Goal: Task Accomplishment & Management: Manage account settings

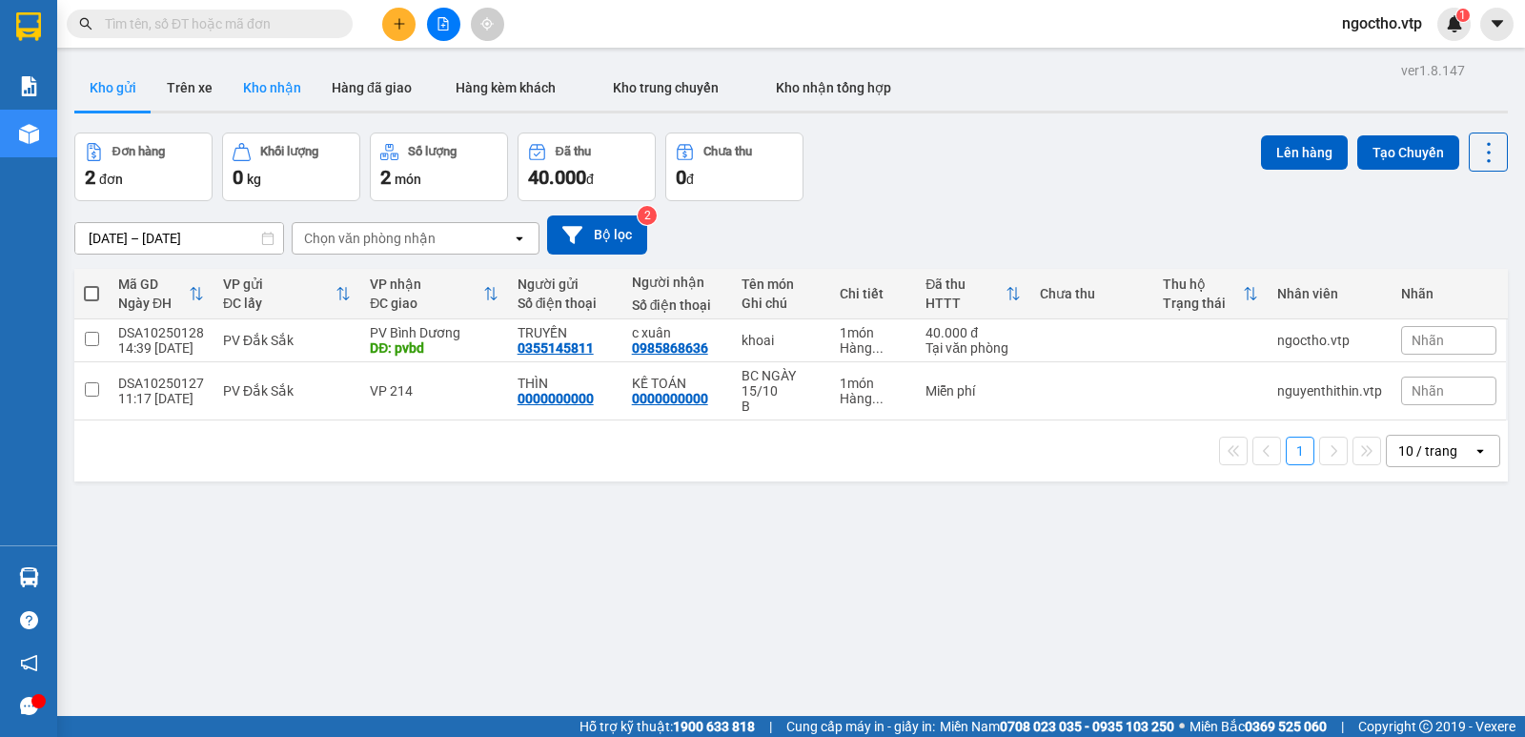
click at [286, 84] on button "Kho nhận" at bounding box center [272, 88] width 89 height 46
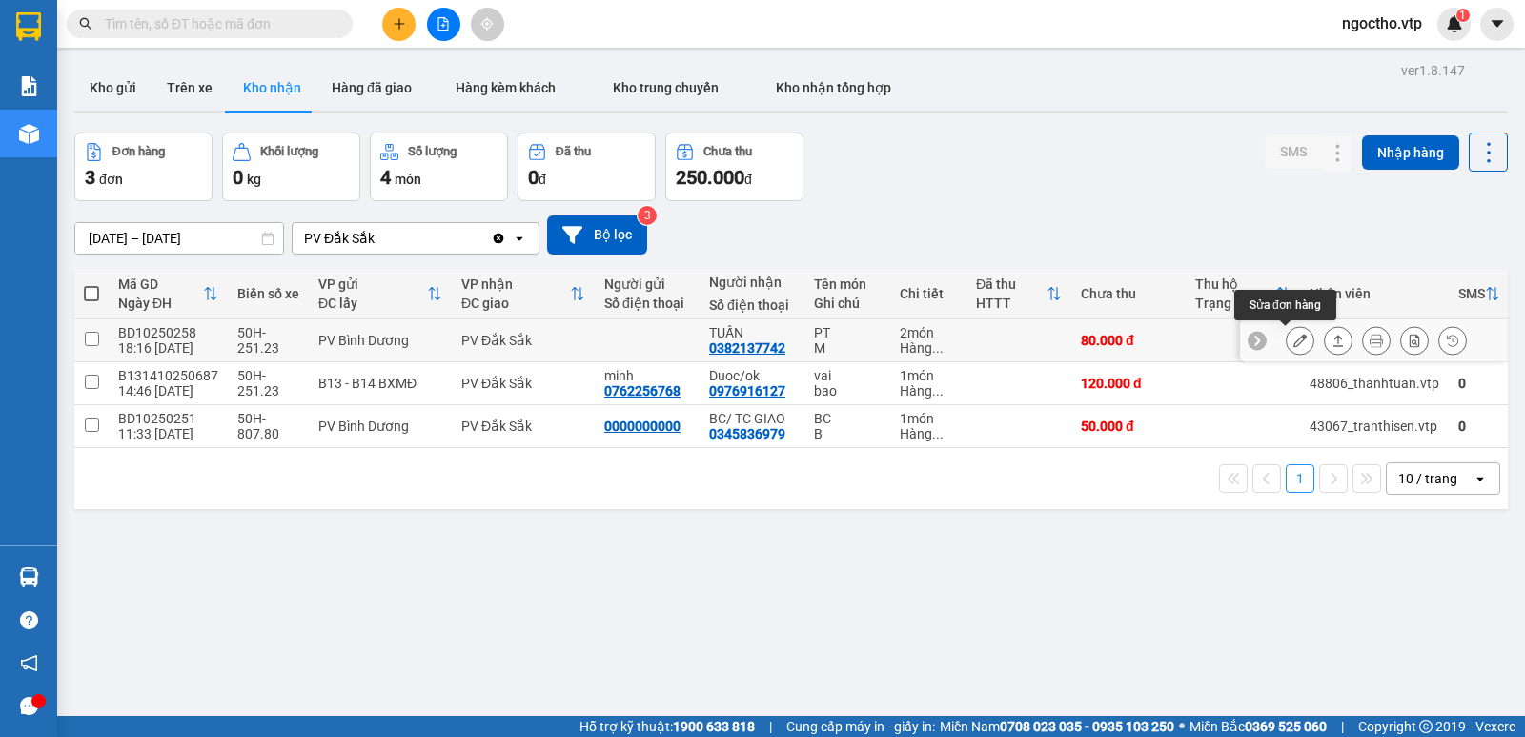
click at [1293, 336] on button at bounding box center [1300, 340] width 27 height 33
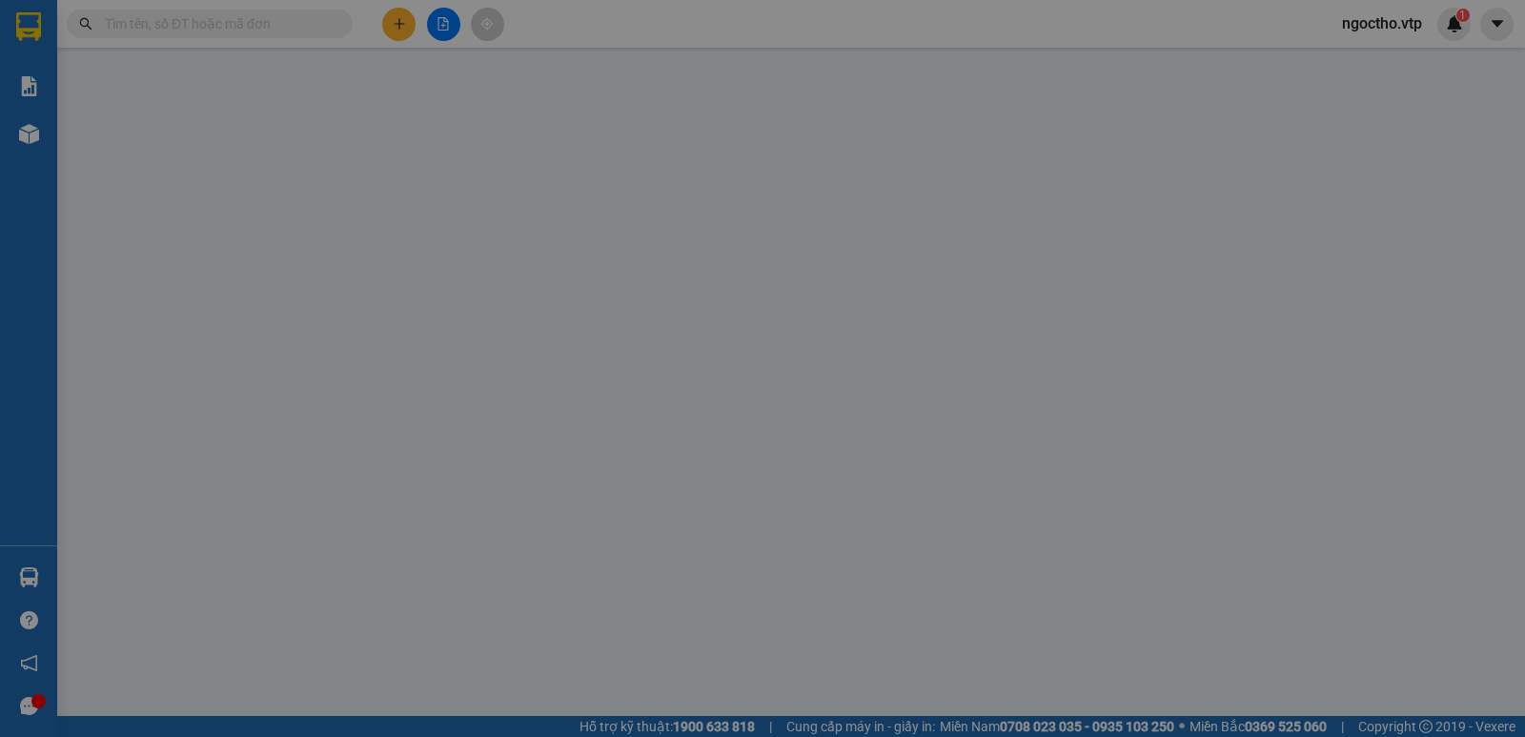
type input "0382137742"
type input "TUẤN"
type input "0"
type input "80.000"
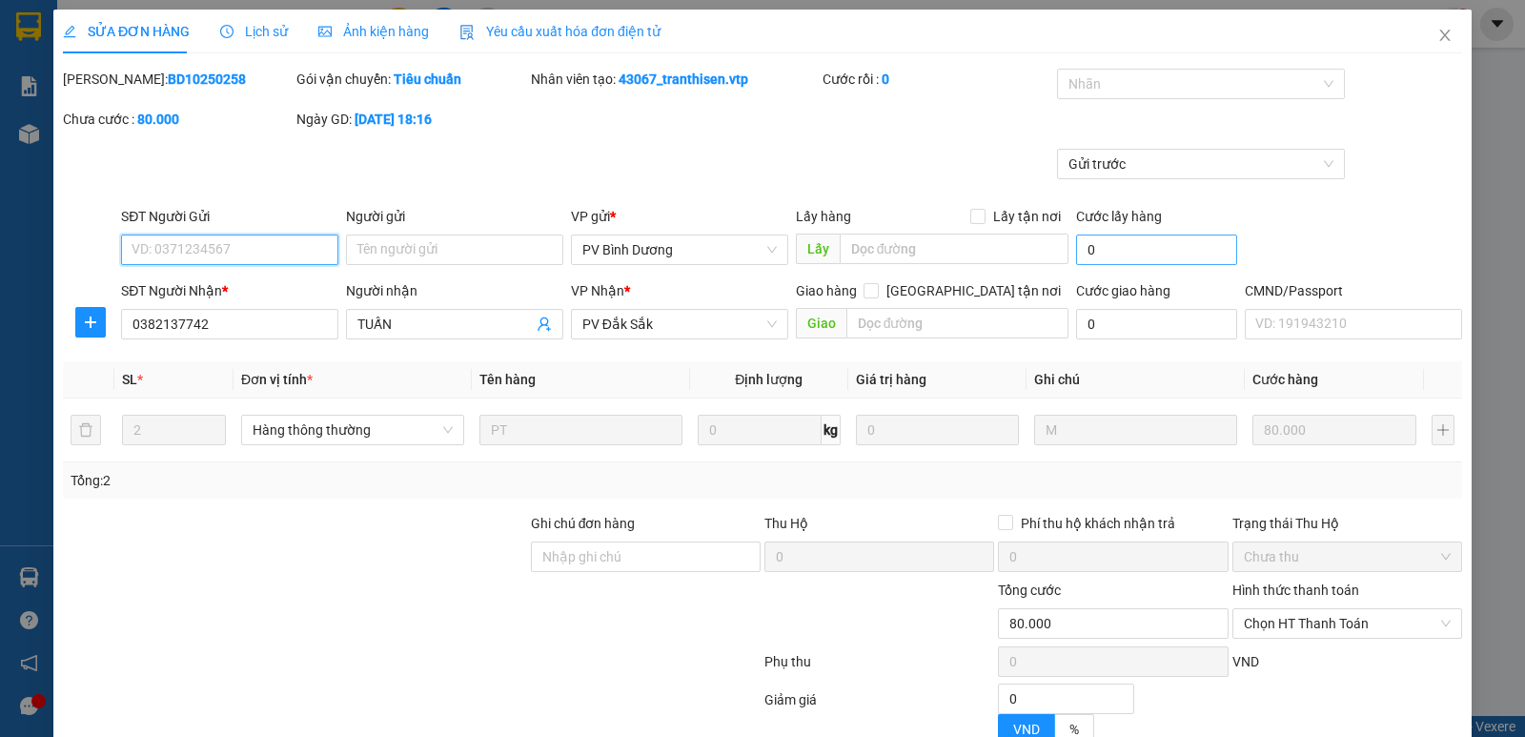
type input "4.000"
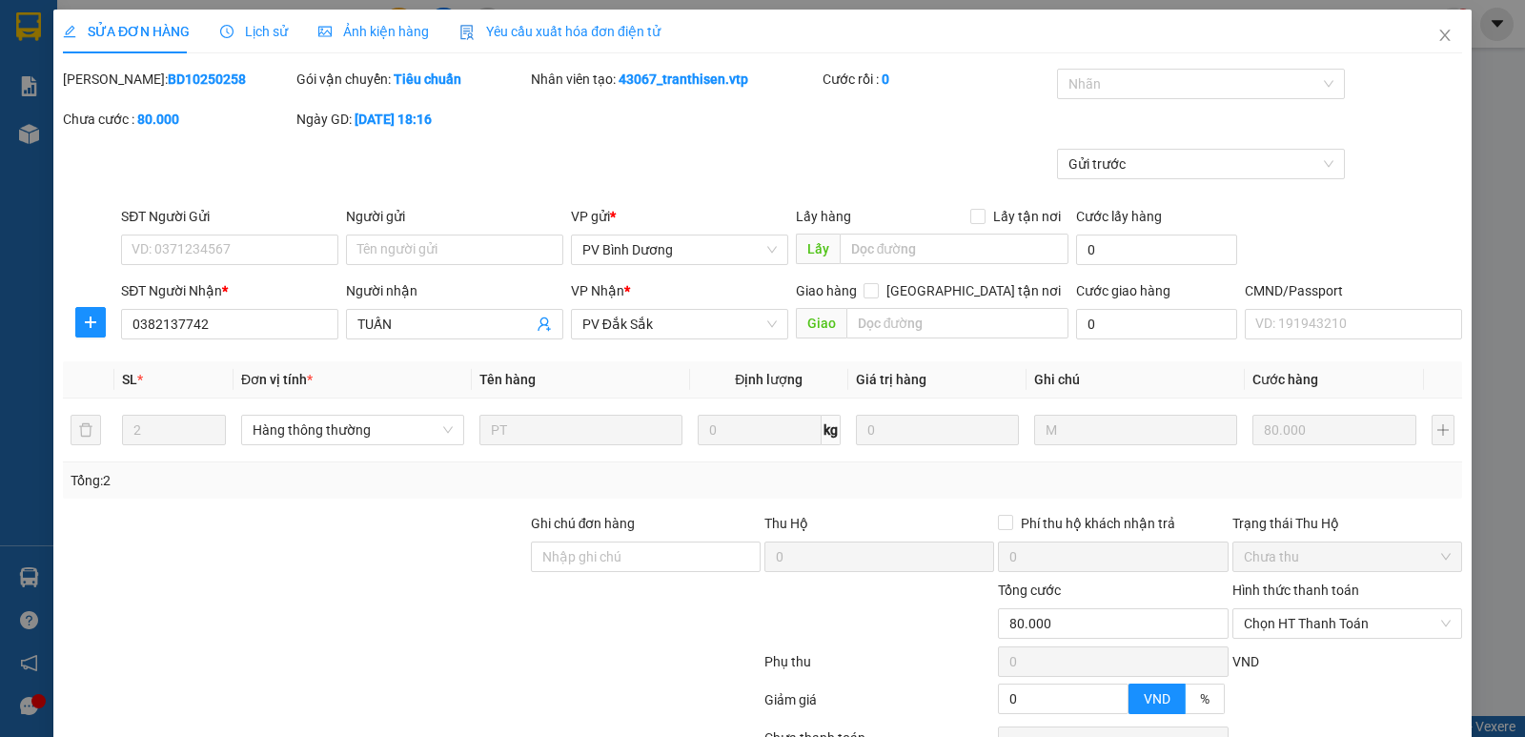
click at [262, 30] on span "Lịch sử" at bounding box center [254, 31] width 68 height 15
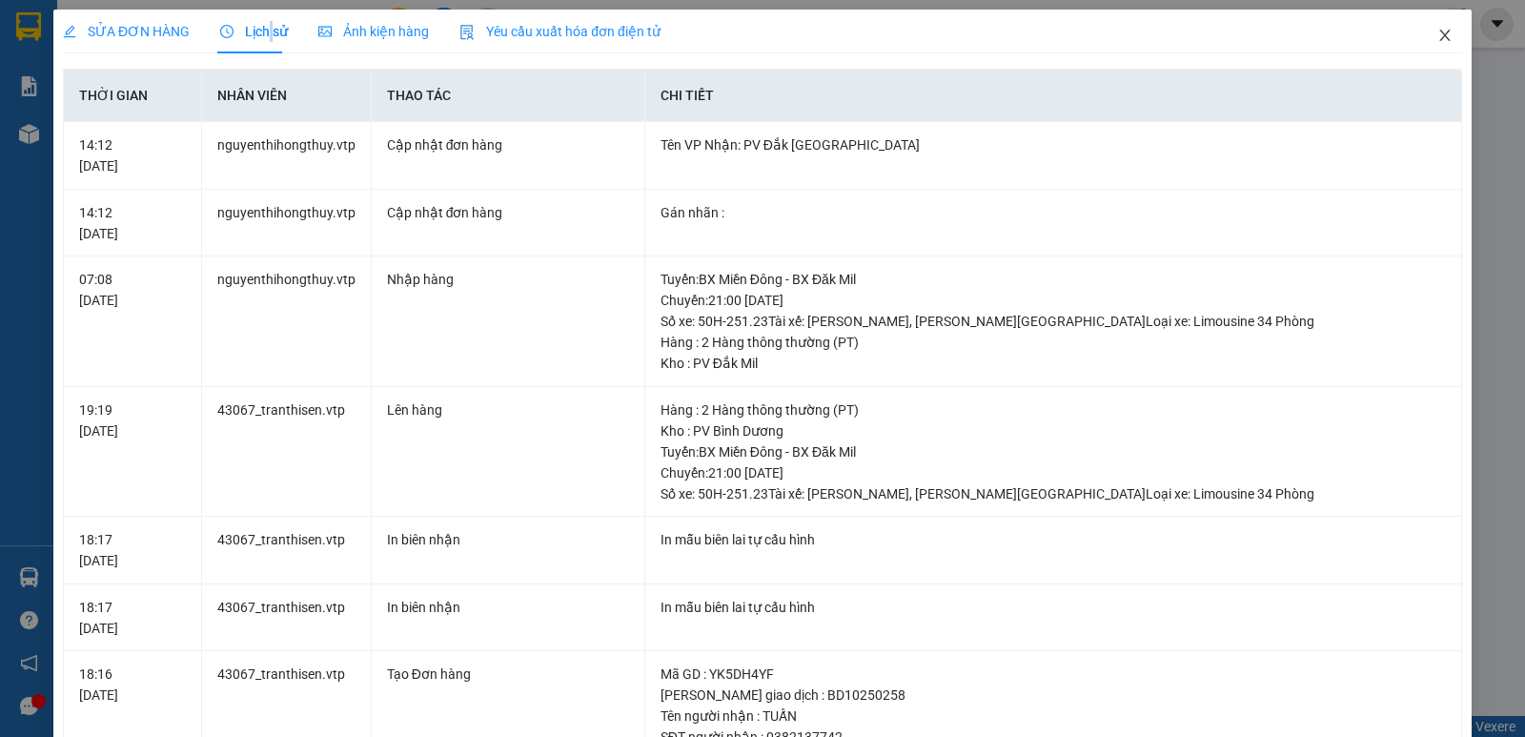
click at [1437, 37] on icon "close" at bounding box center [1444, 35] width 15 height 15
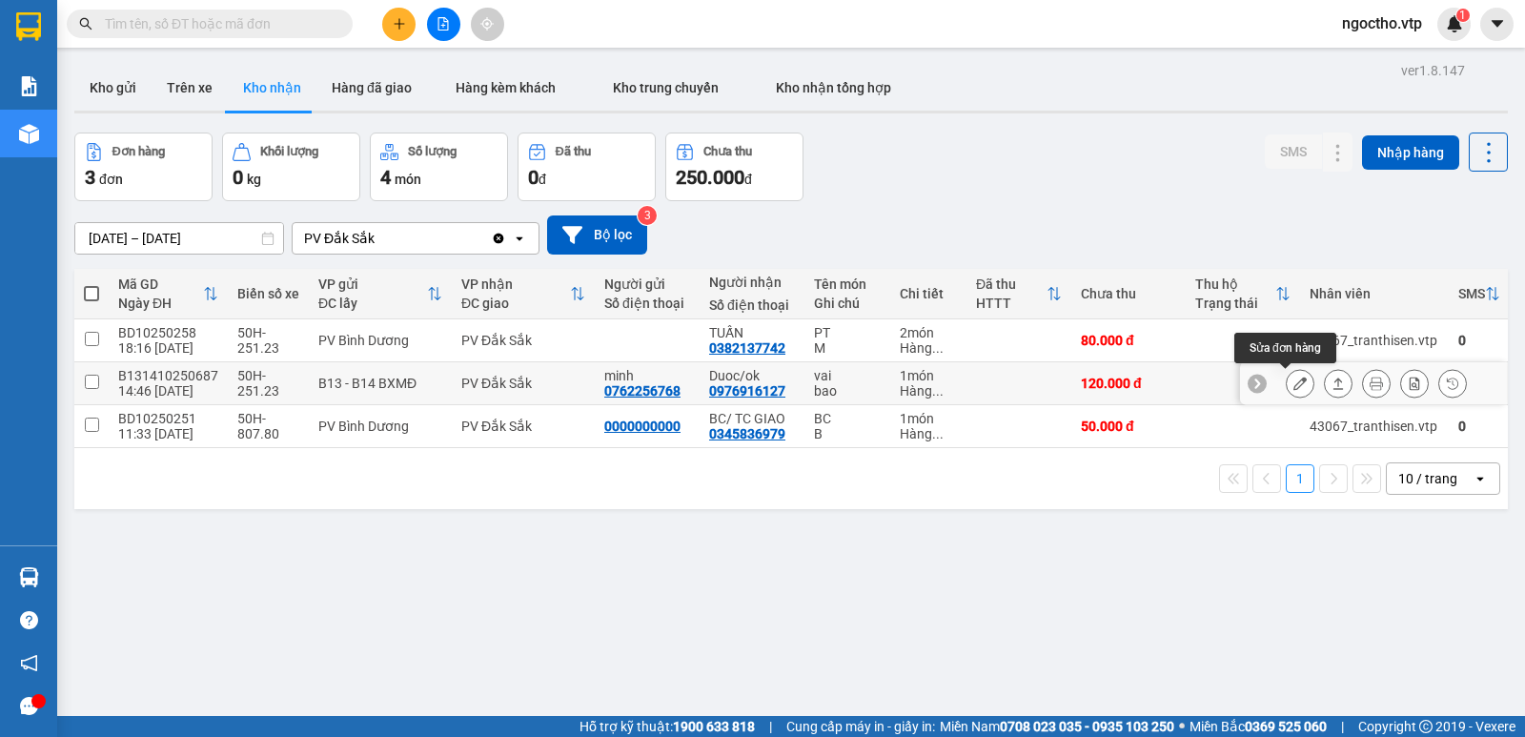
click at [1294, 381] on icon at bounding box center [1300, 383] width 13 height 13
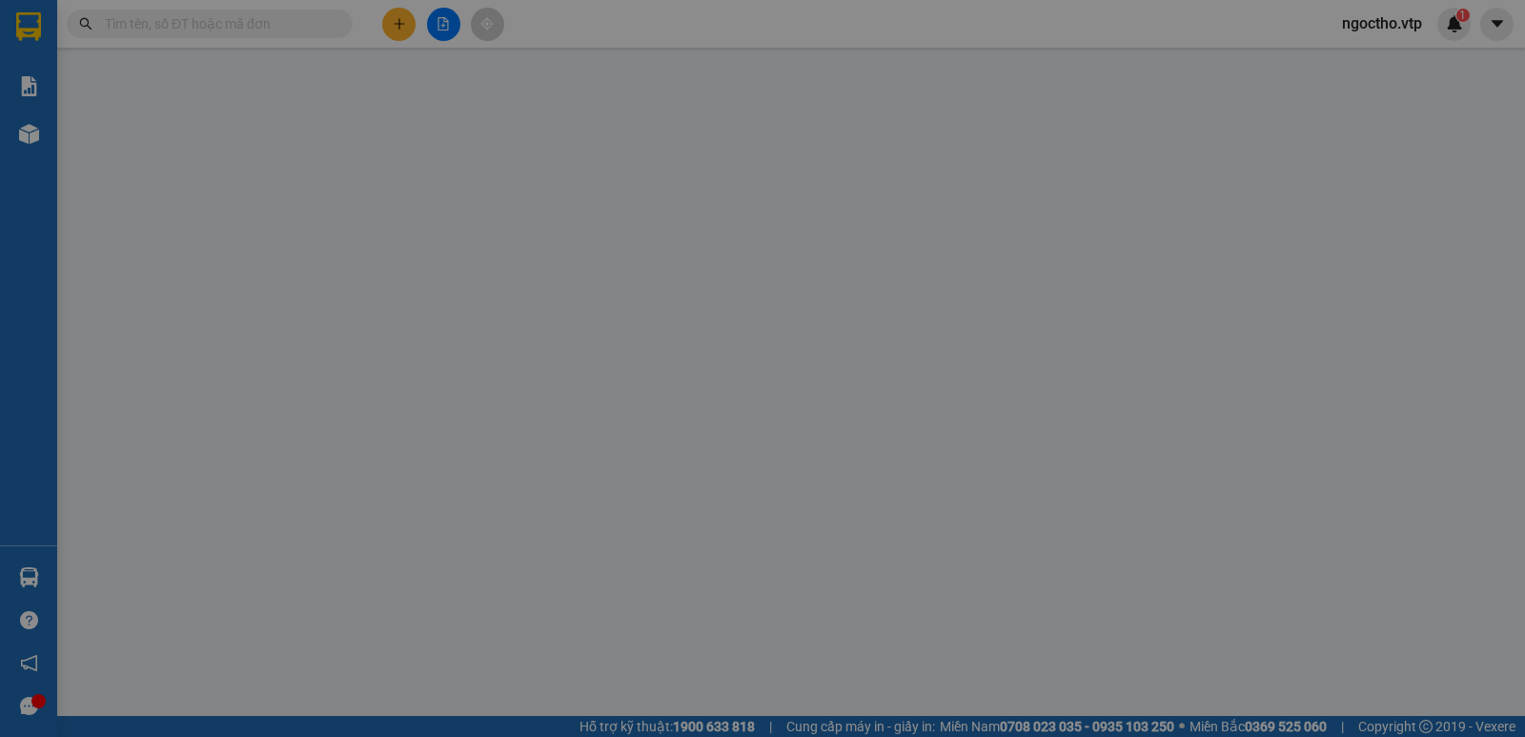
type input "6.000"
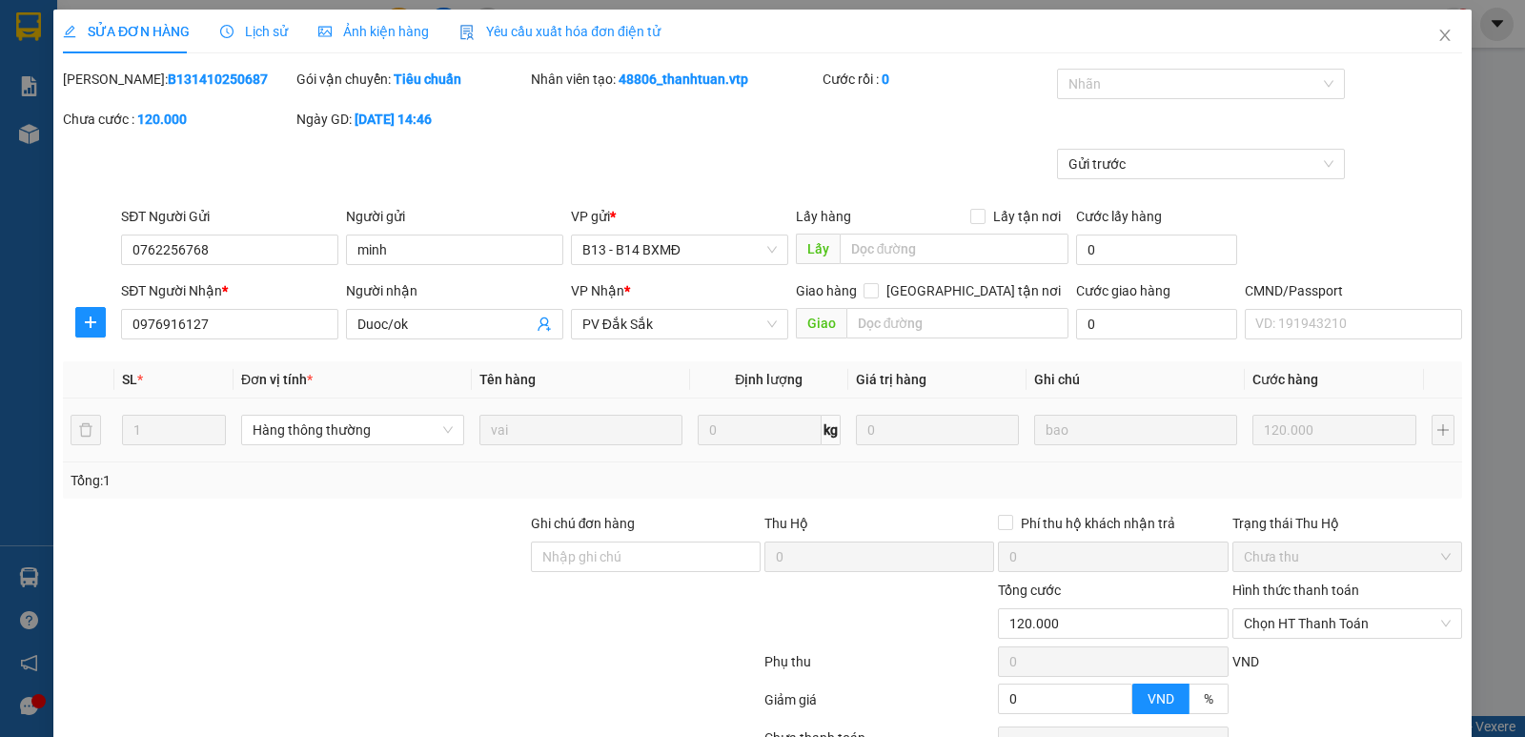
type input "0762256768"
type input "minh"
type input "0976916127"
type input "Duoc/ok"
type input "0"
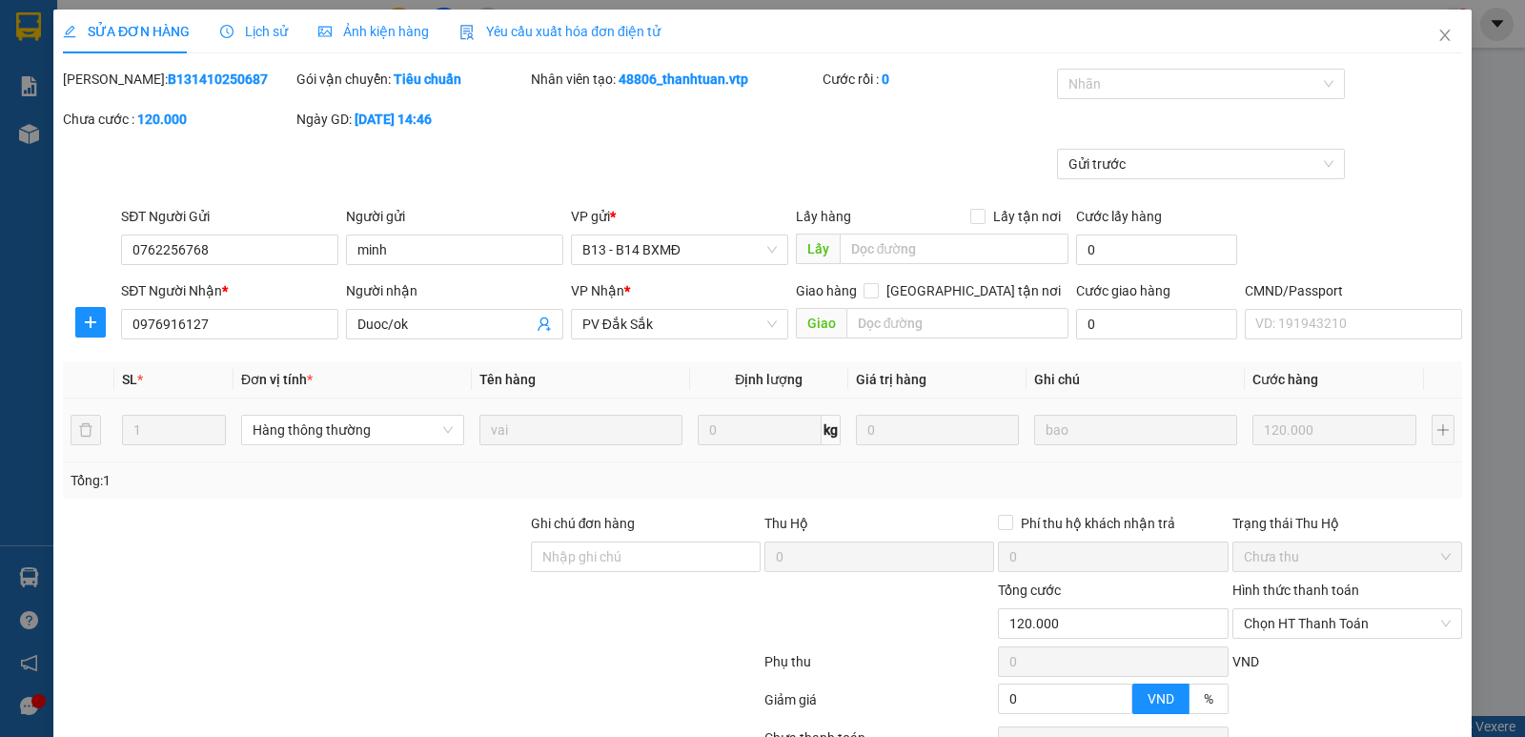
type input "120.000"
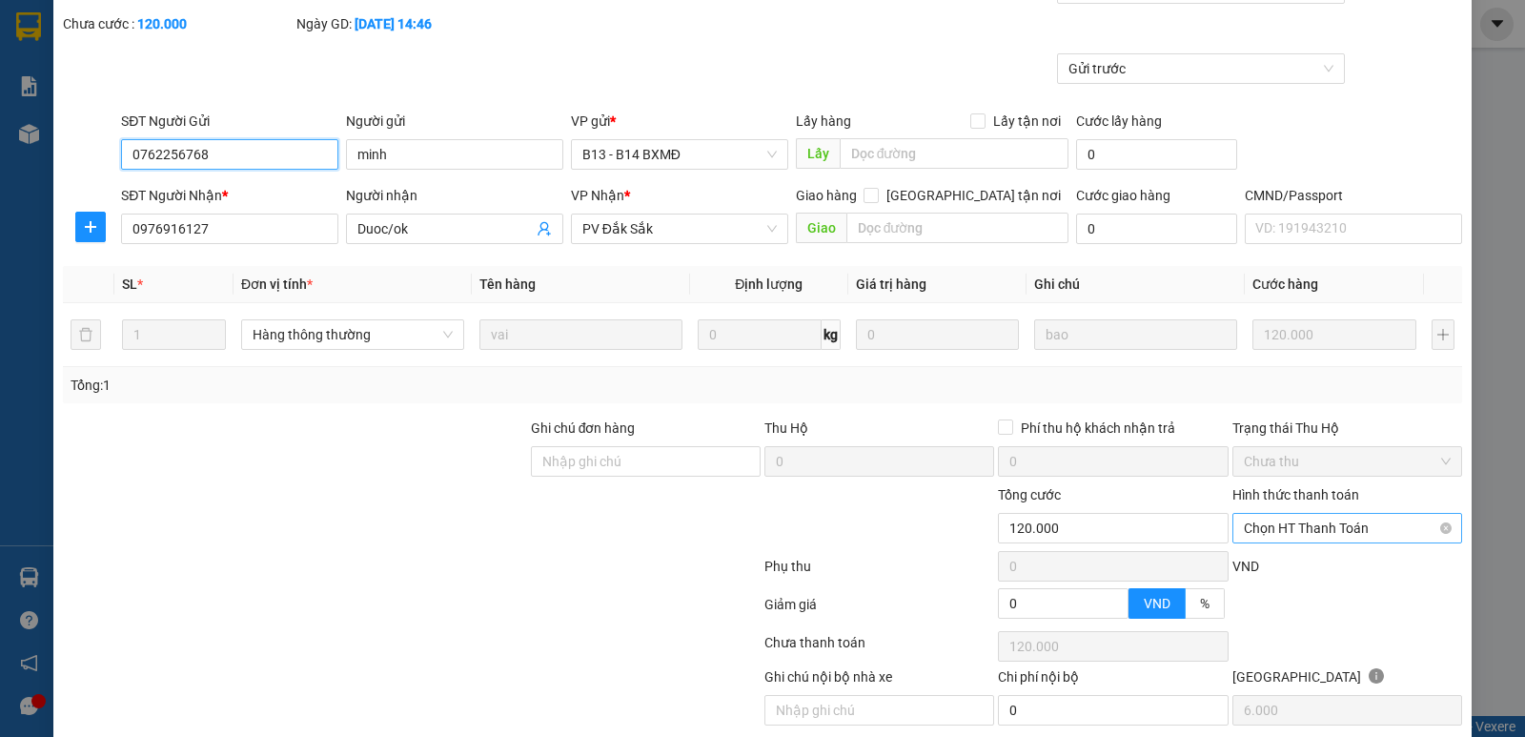
click at [1286, 524] on span "Chọn HT Thanh Toán" at bounding box center [1347, 528] width 207 height 29
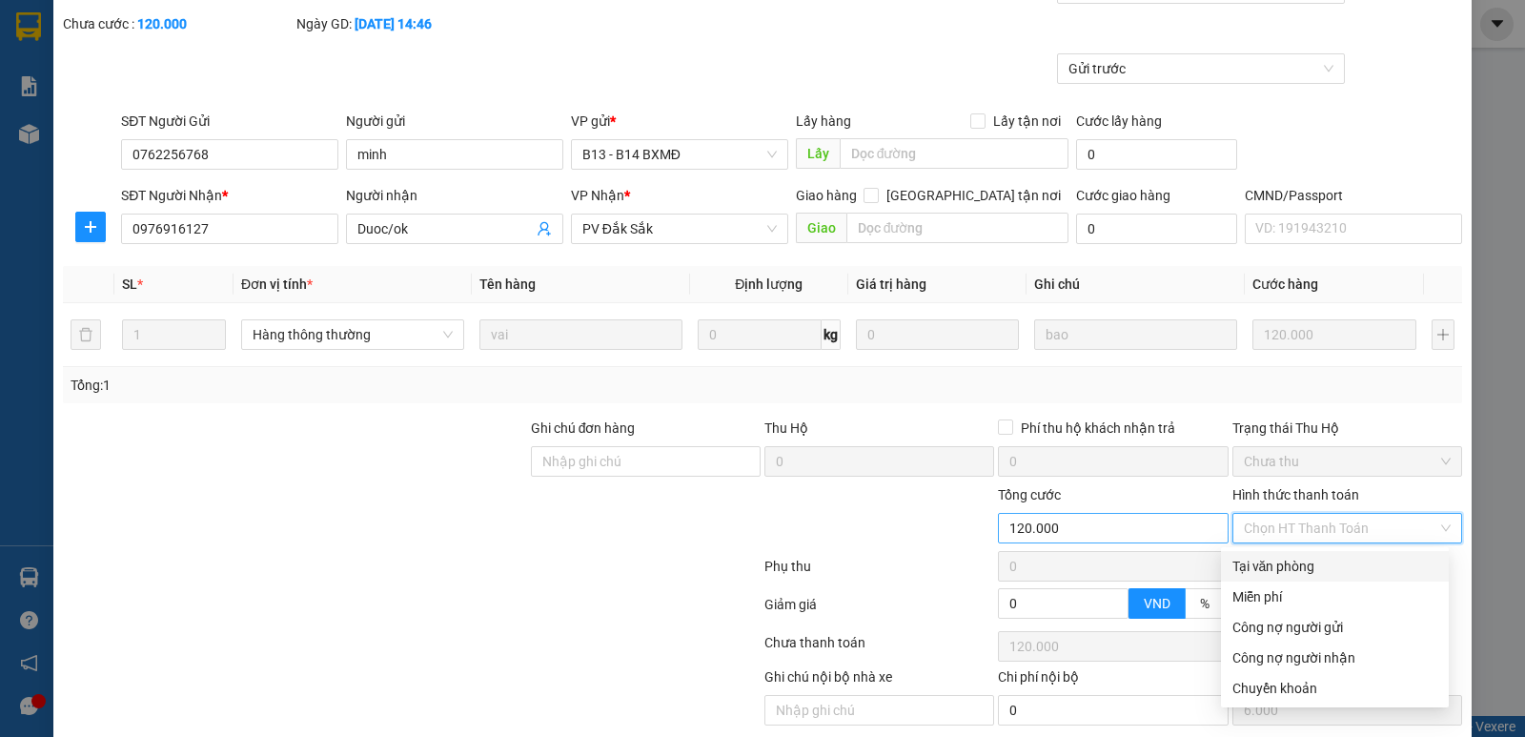
drag, startPoint x: 1294, startPoint y: 559, endPoint x: 1211, endPoint y: 526, distance: 89.9
click at [1293, 559] on div "Tại văn phòng" at bounding box center [1334, 566] width 205 height 21
type input "0"
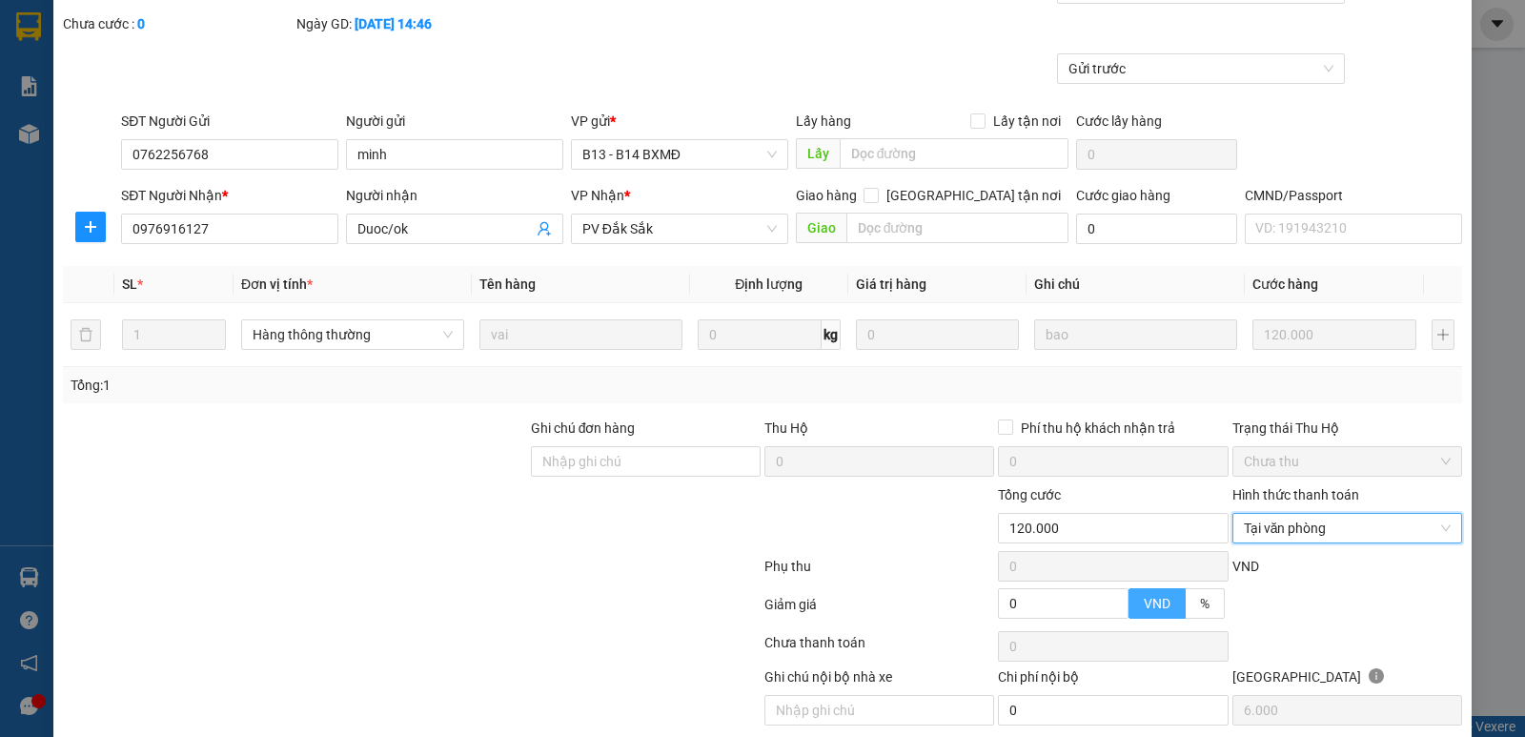
scroll to position [166, 0]
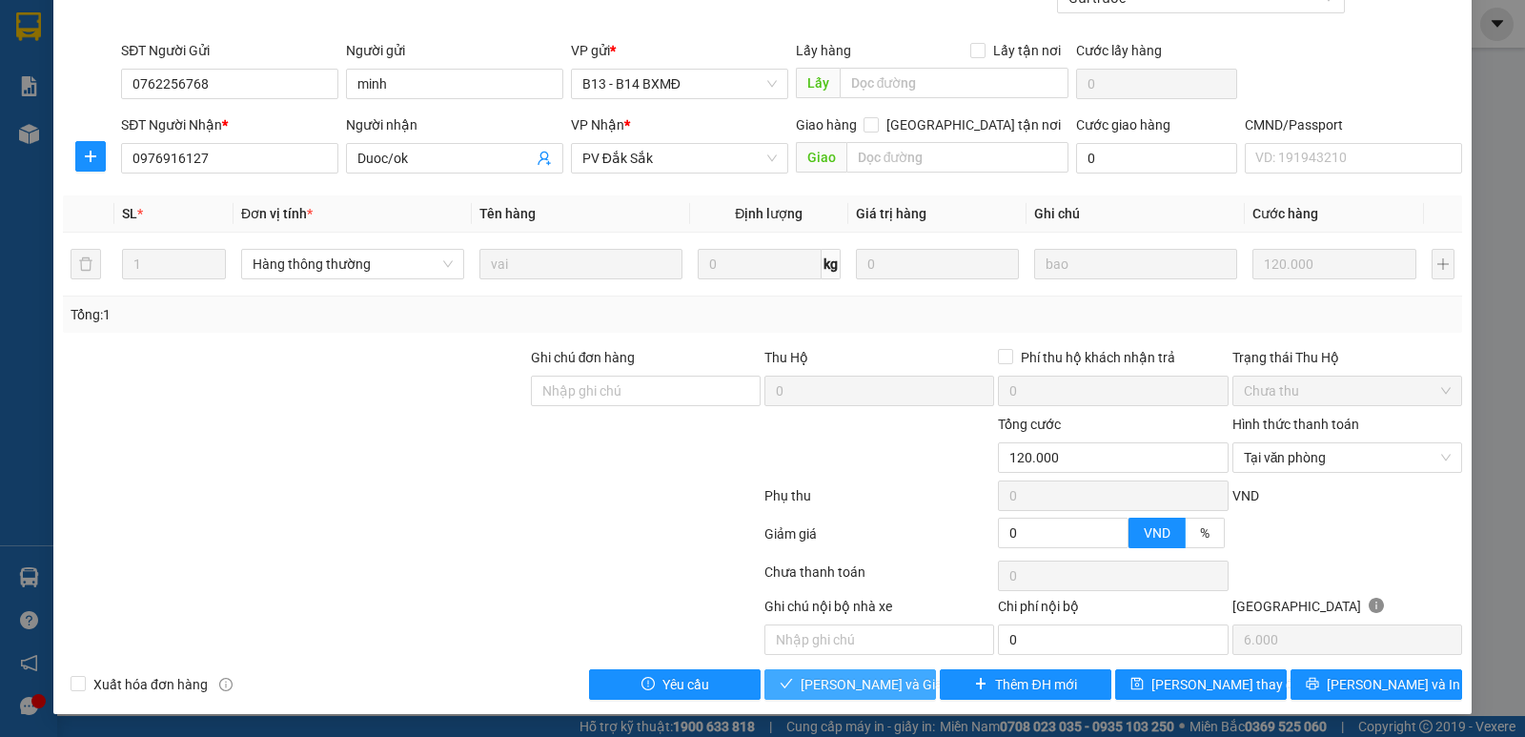
click at [855, 684] on span "[PERSON_NAME] và Giao hàng" at bounding box center [892, 684] width 183 height 21
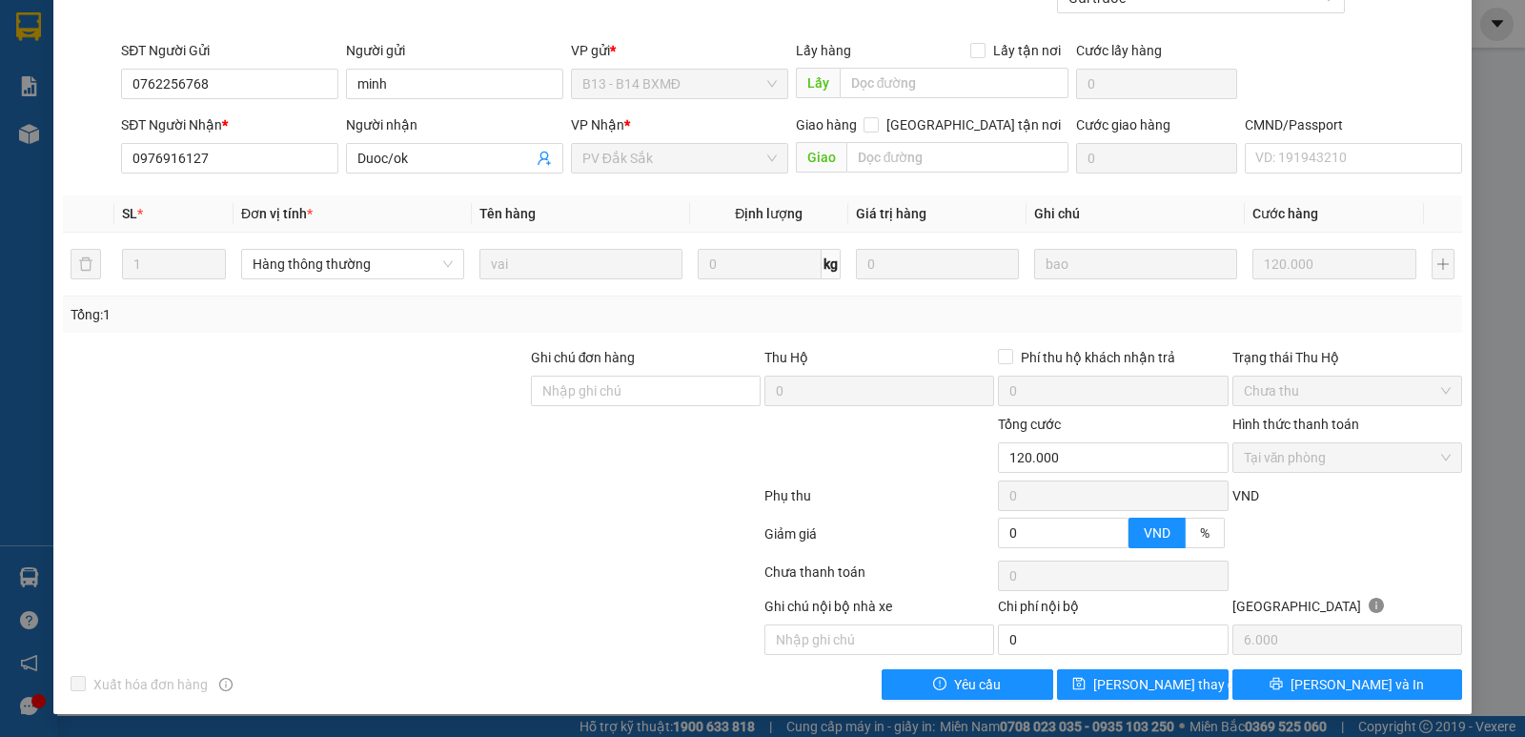
scroll to position [0, 0]
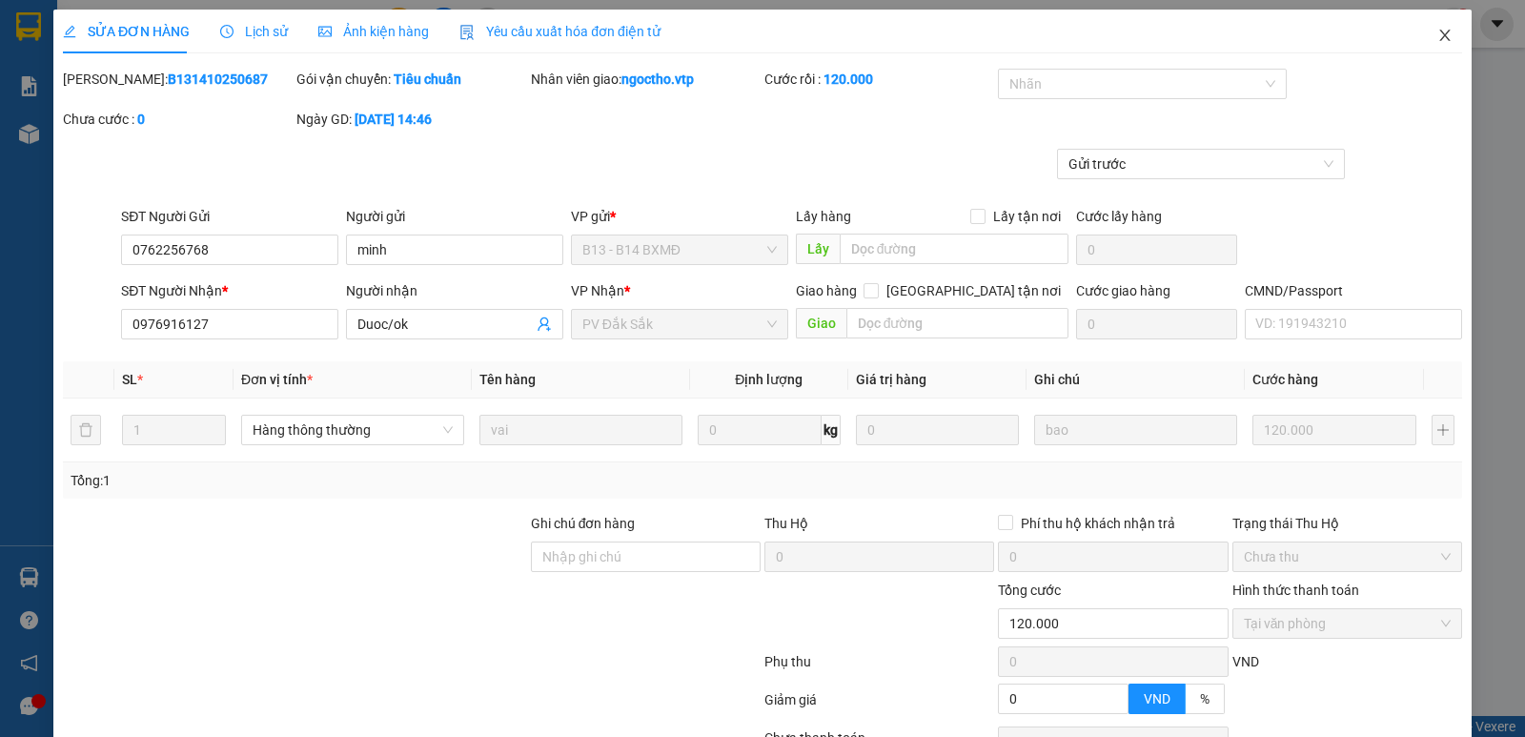
click at [1439, 39] on icon "close" at bounding box center [1444, 35] width 10 height 11
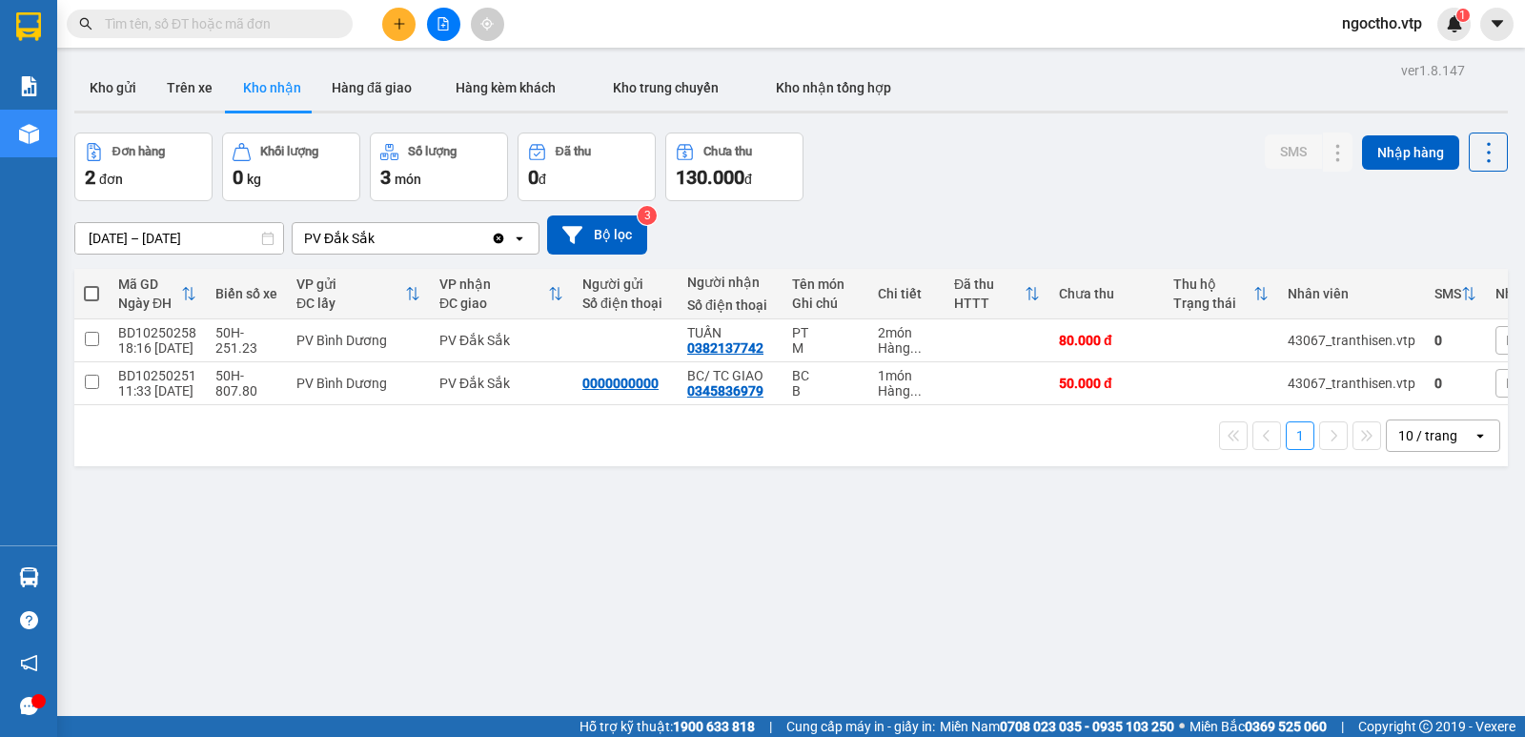
click at [927, 598] on div "ver 1.8.147 Kho gửi Trên xe Kho nhận Hàng đã giao Hàng kèm khách Kho trung chuy…" at bounding box center [791, 425] width 1449 height 737
click at [403, 483] on div "ver 1.8.147 Kho gửi Trên xe Kho nhận Hàng đã giao Hàng kèm khách Kho trung chuy…" at bounding box center [791, 425] width 1449 height 737
click at [108, 94] on button "Kho gửi" at bounding box center [112, 88] width 77 height 46
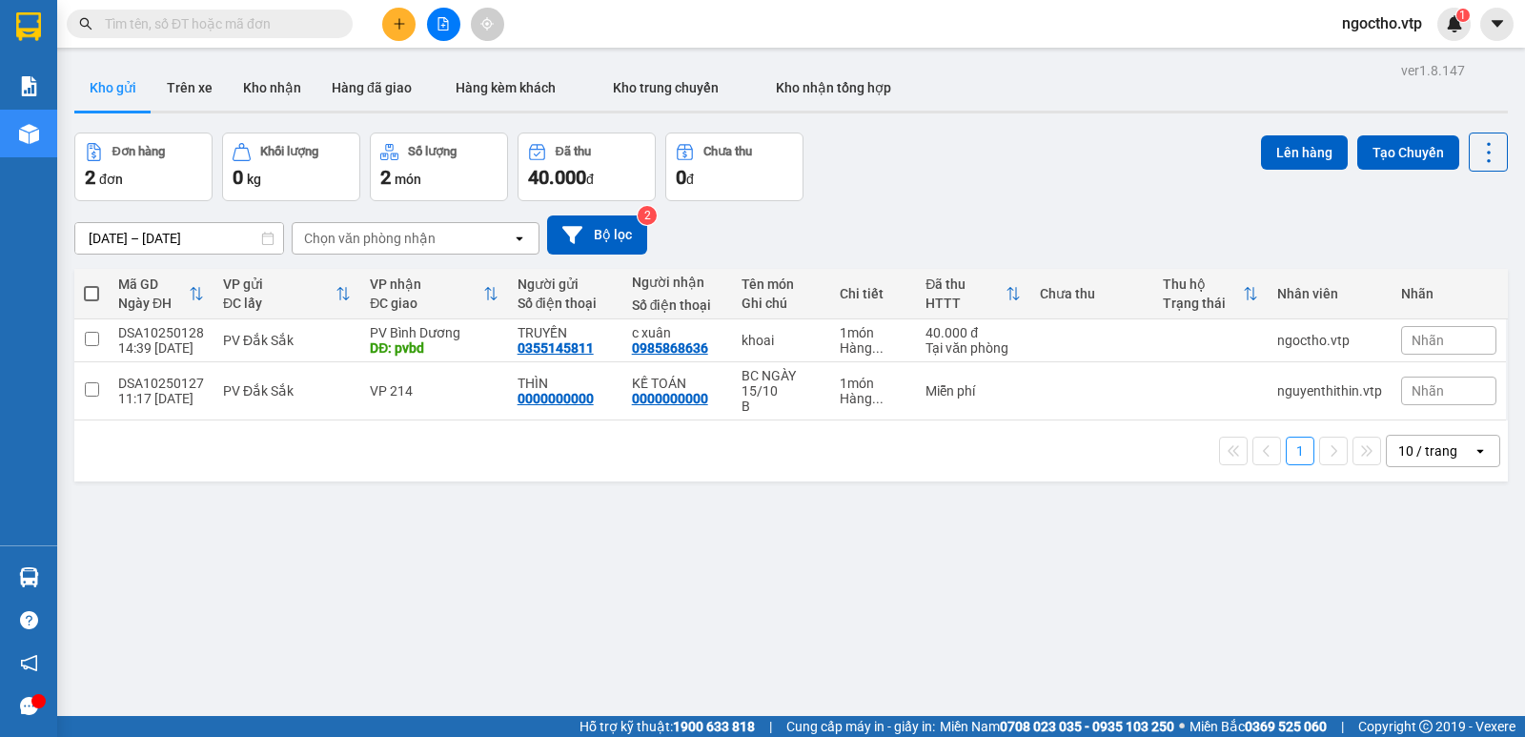
click at [321, 513] on div "ver 1.8.147 Kho gửi Trên xe Kho nhận Hàng đã giao Hàng kèm khách Kho trung chuy…" at bounding box center [791, 425] width 1449 height 737
click at [257, 81] on button "Kho nhận" at bounding box center [272, 88] width 89 height 46
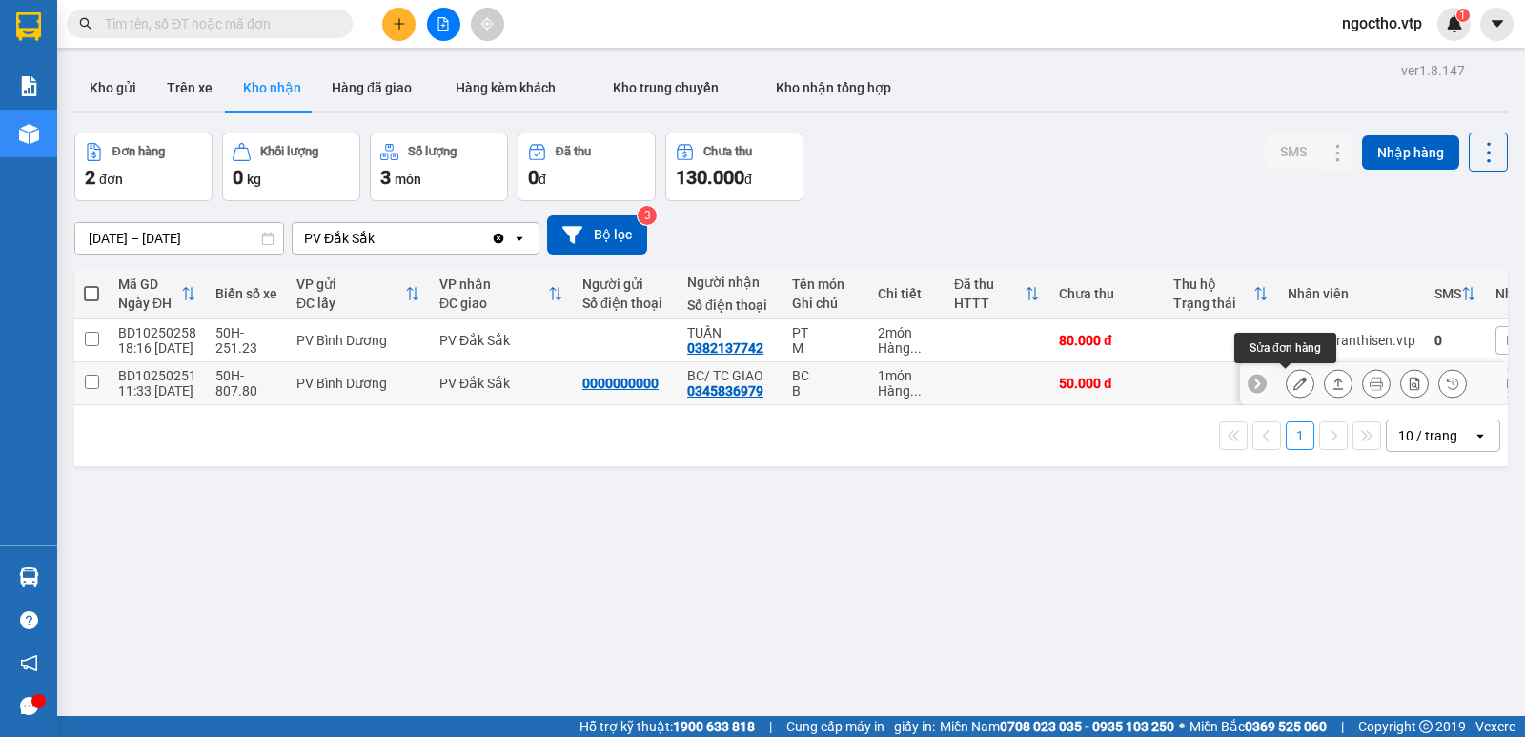
click at [1287, 394] on button at bounding box center [1300, 383] width 27 height 33
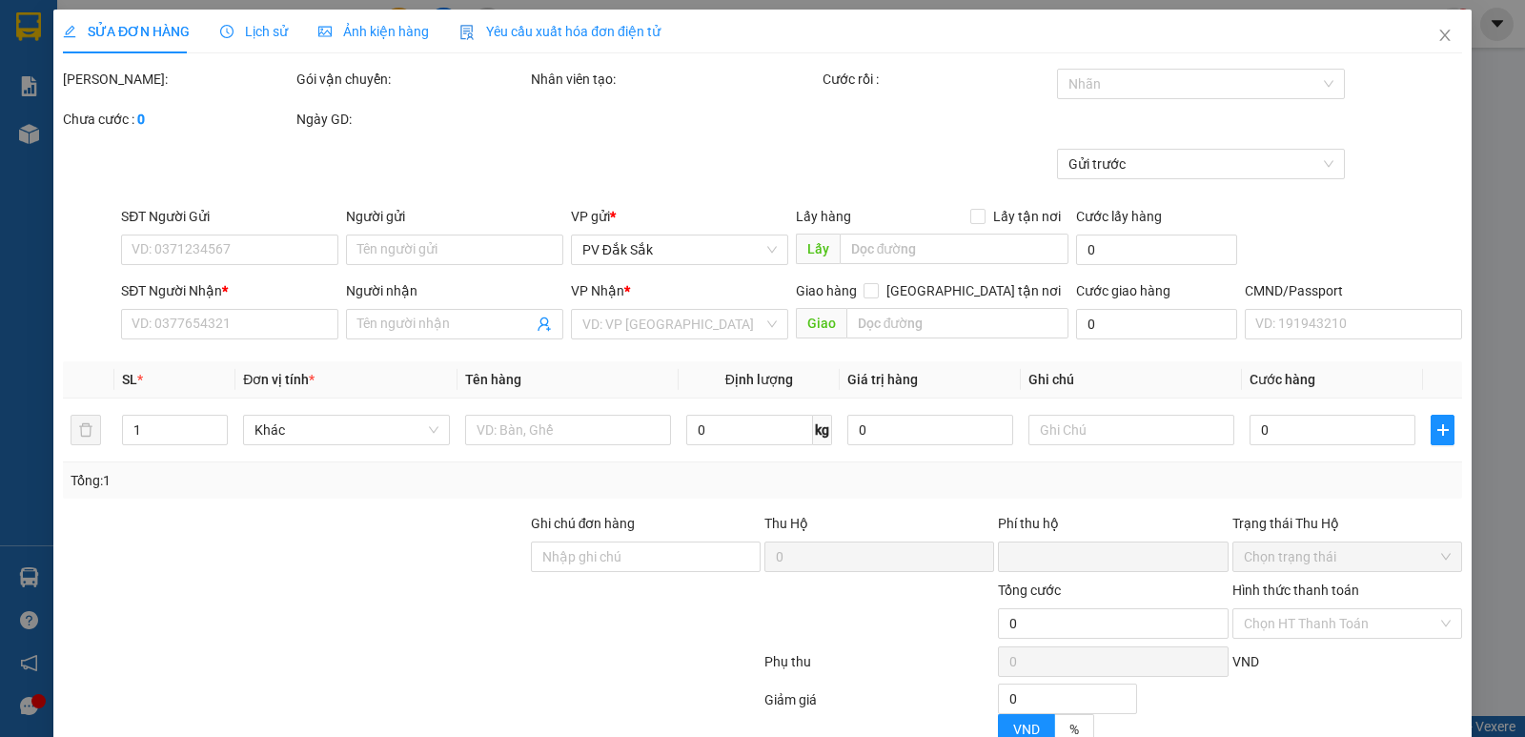
type input "0000000000"
type input "0345836979"
type input "BC/ TC GIAO"
type input "0"
type input "50.000"
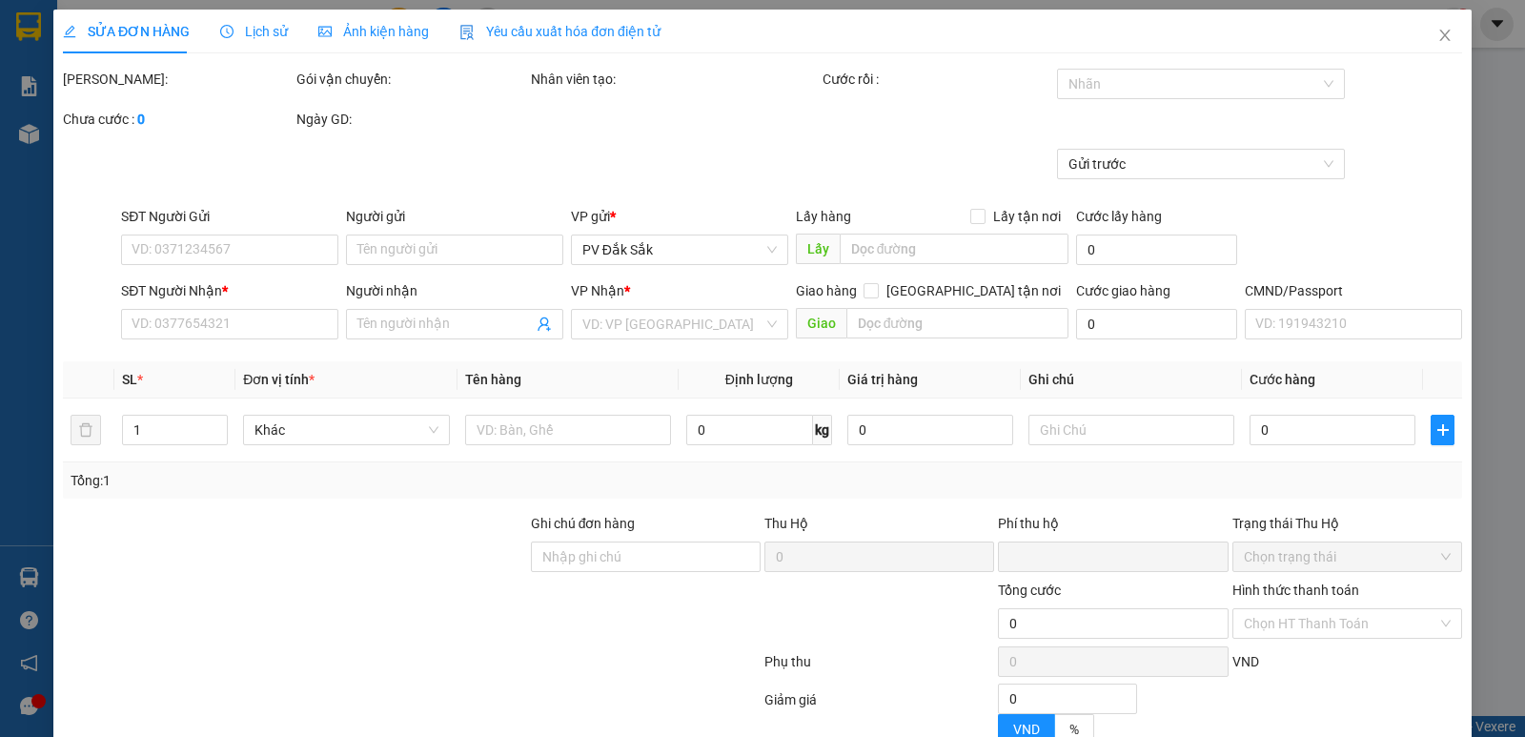
type input "50.000"
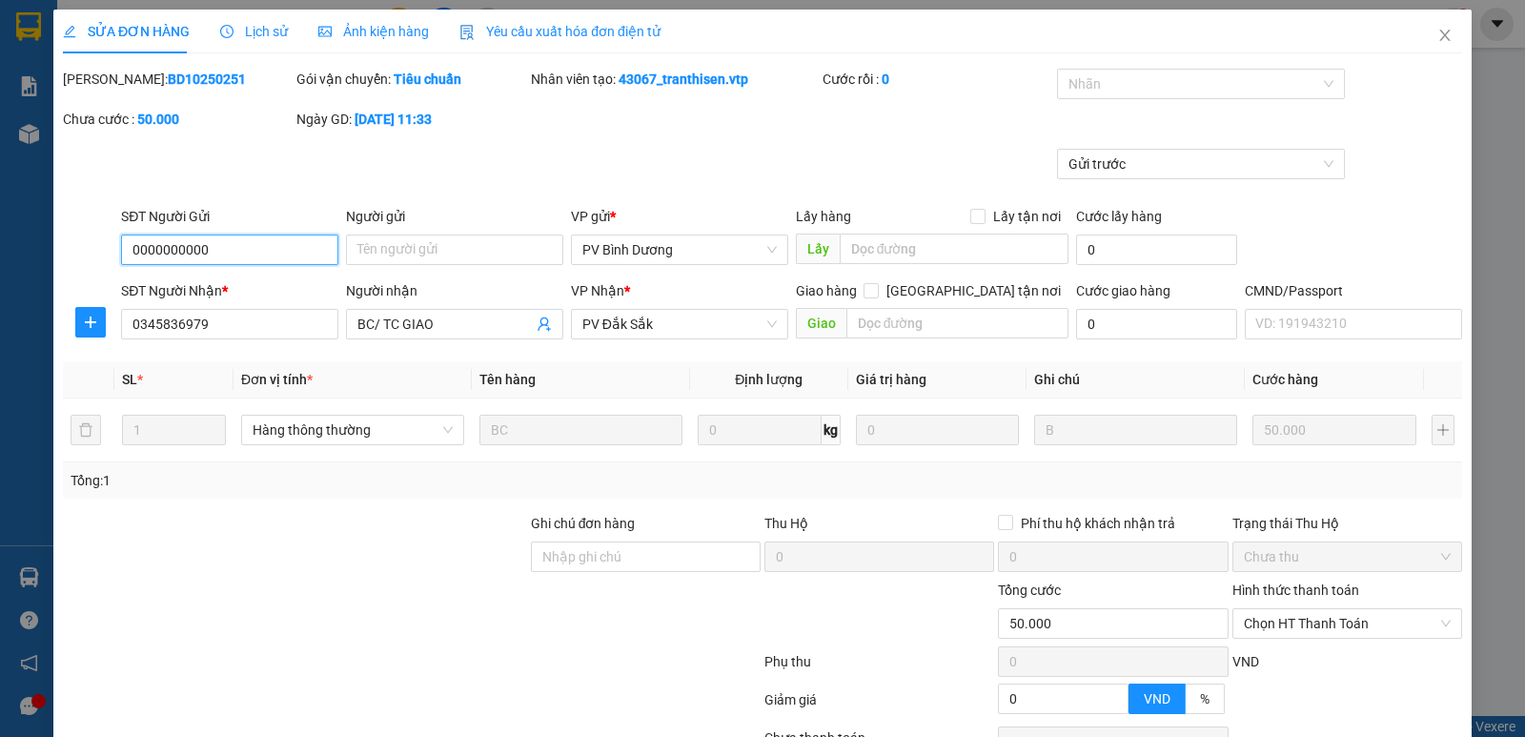
type input "2.500"
click at [580, 561] on input "Ghi chú đơn hàng" at bounding box center [646, 556] width 230 height 31
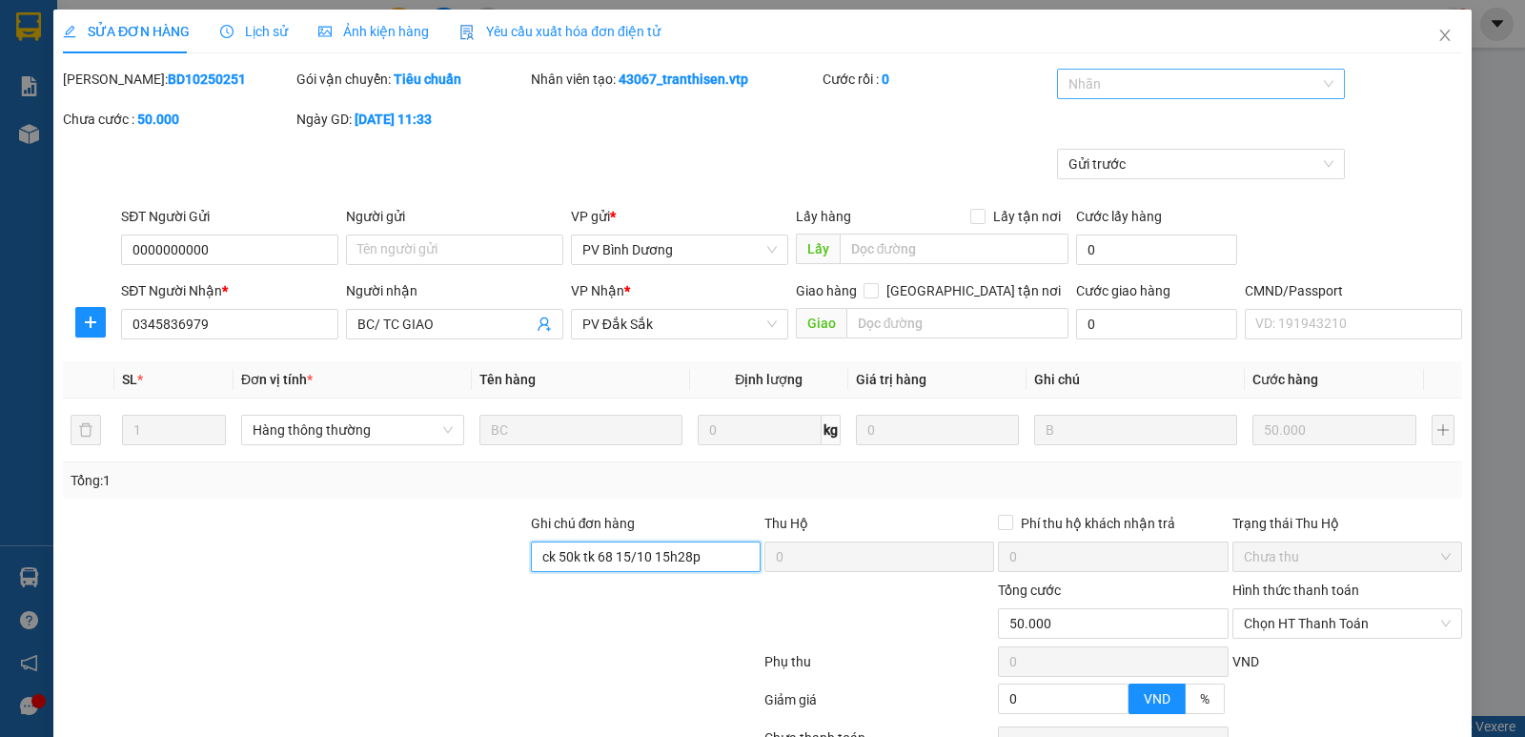
click at [1167, 93] on div at bounding box center [1192, 83] width 260 height 23
type input "ck 50k tk 68 15/10 15h28p"
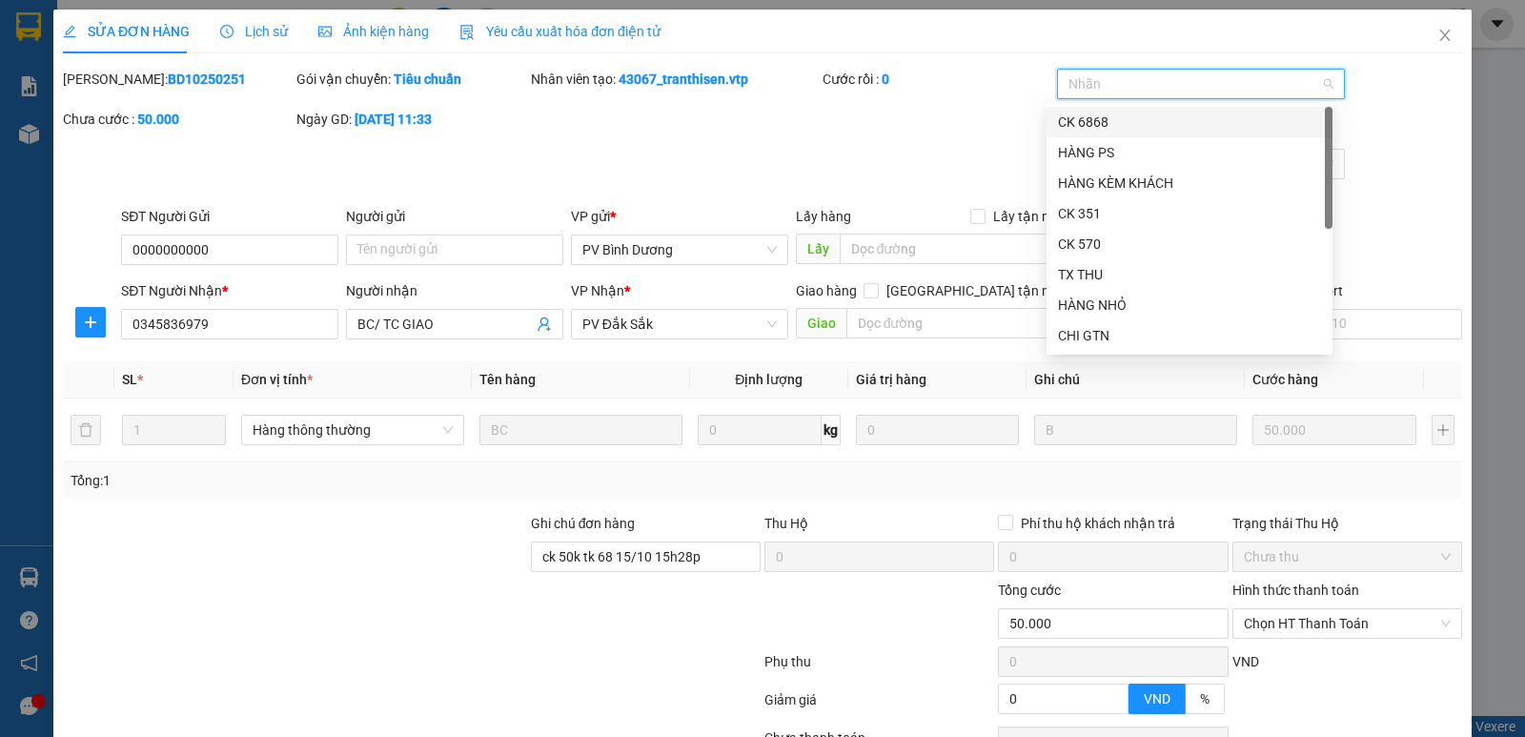
click at [1114, 127] on div "CK 6868" at bounding box center [1189, 122] width 263 height 21
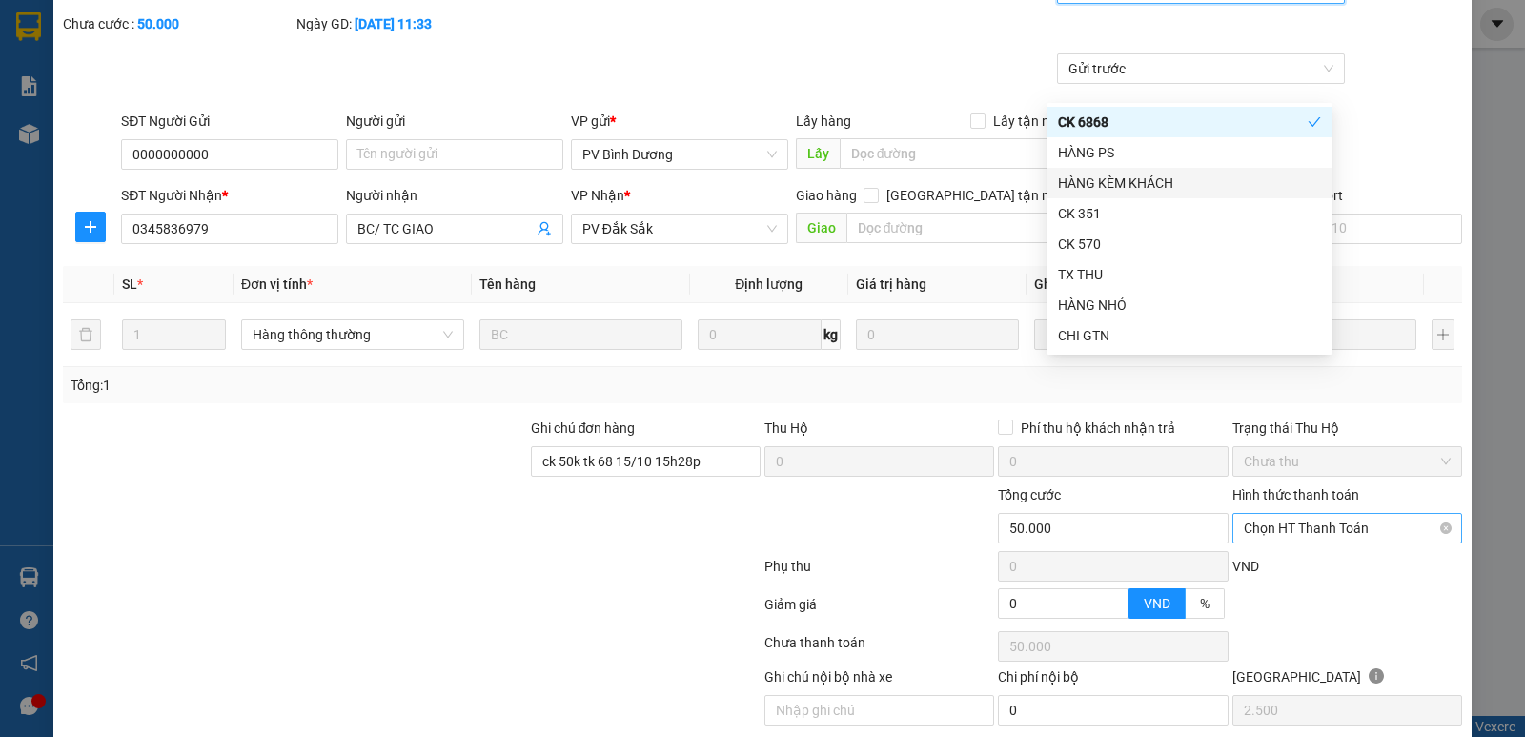
click at [1284, 534] on span "Chọn HT Thanh Toán" at bounding box center [1347, 528] width 207 height 29
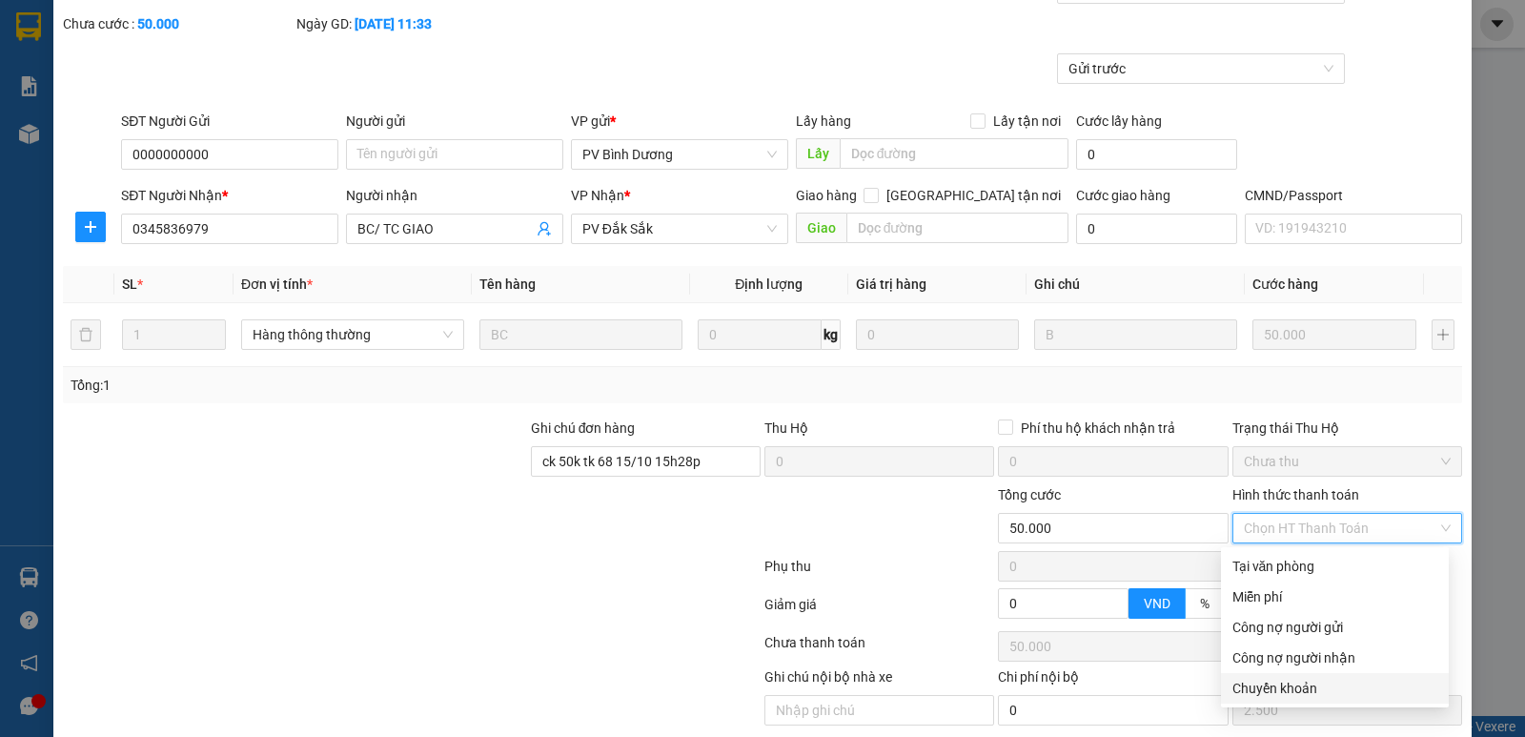
drag, startPoint x: 1291, startPoint y: 688, endPoint x: 1232, endPoint y: 644, distance: 73.6
click at [1289, 688] on div "Chuyển khoản" at bounding box center [1334, 688] width 205 height 21
type input "0"
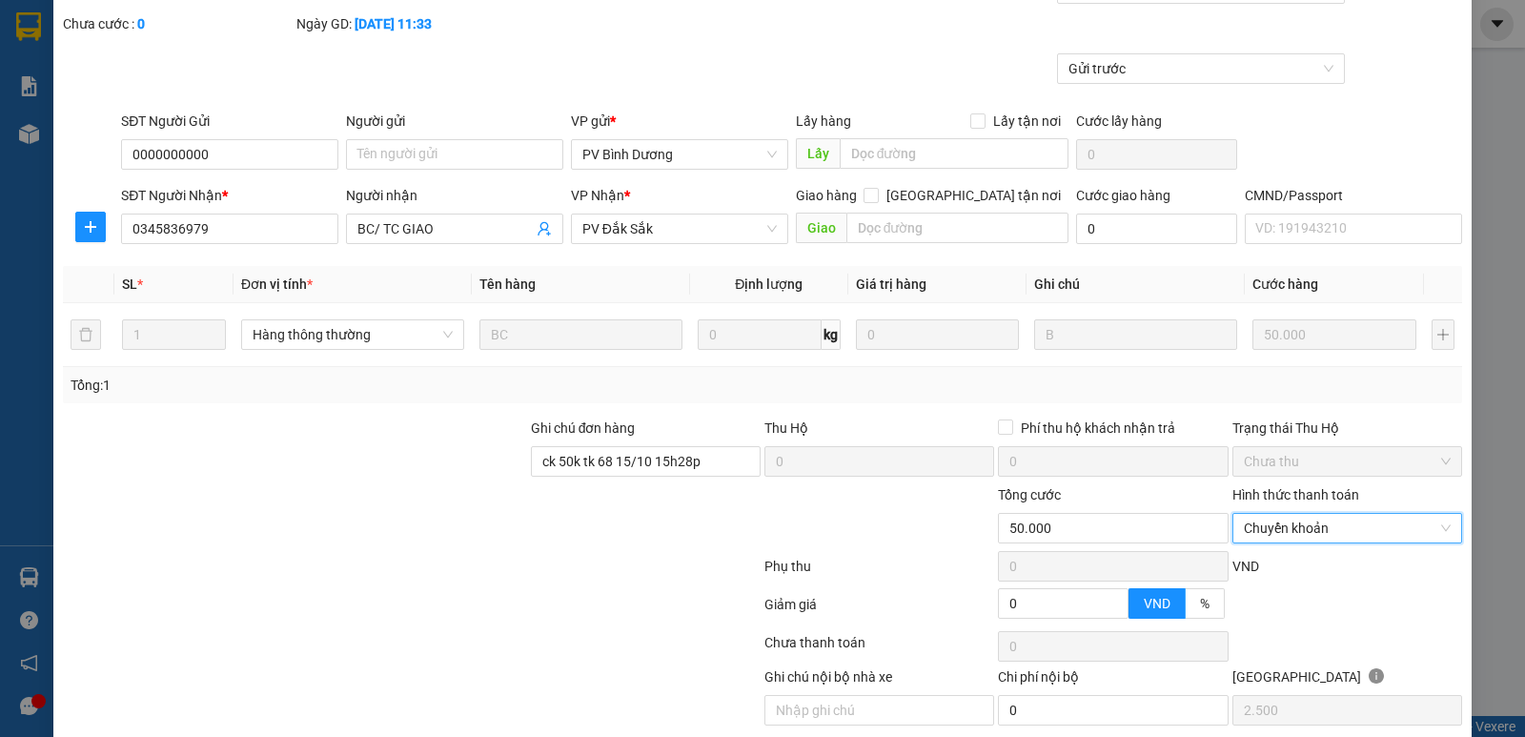
scroll to position [166, 0]
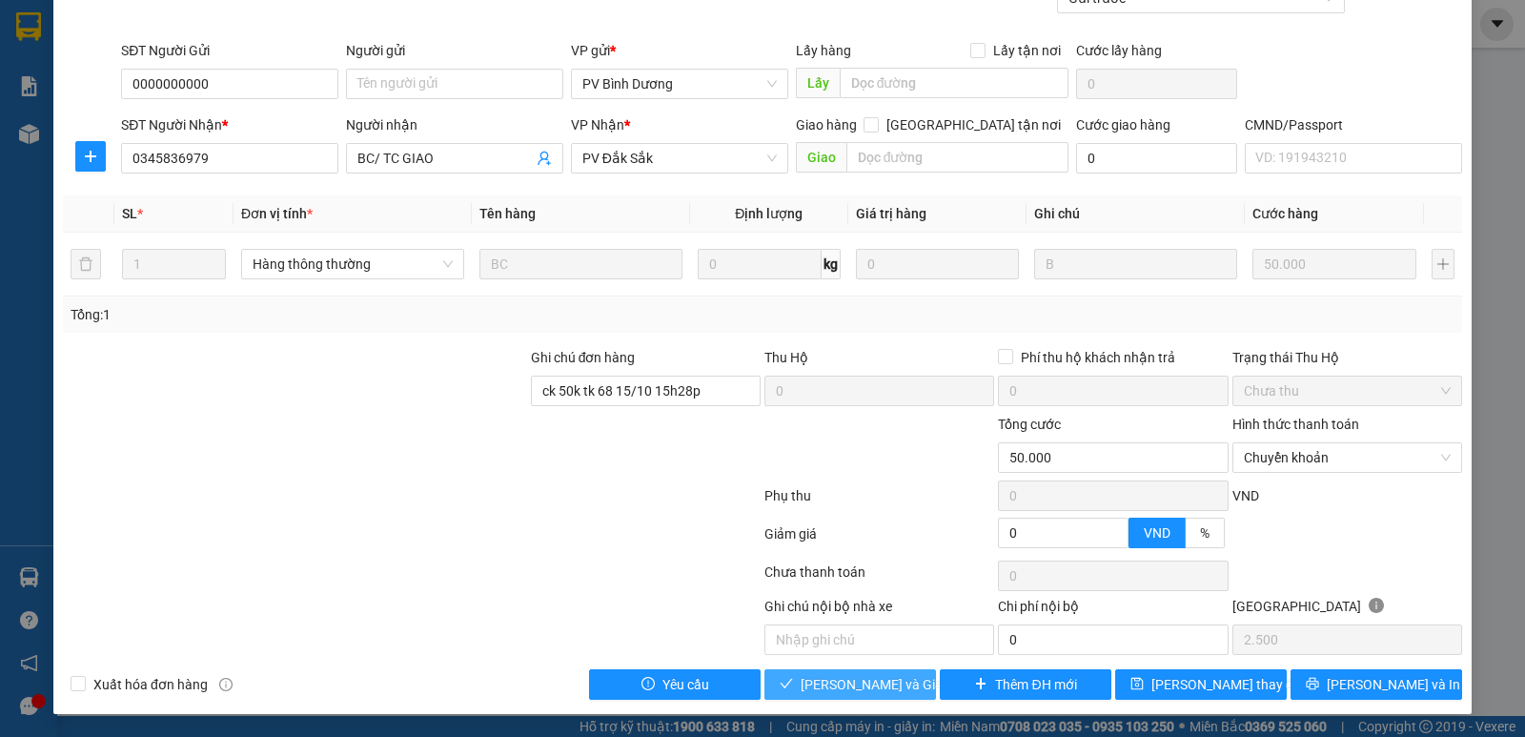
click at [862, 691] on span "[PERSON_NAME] và Giao hàng" at bounding box center [892, 684] width 183 height 21
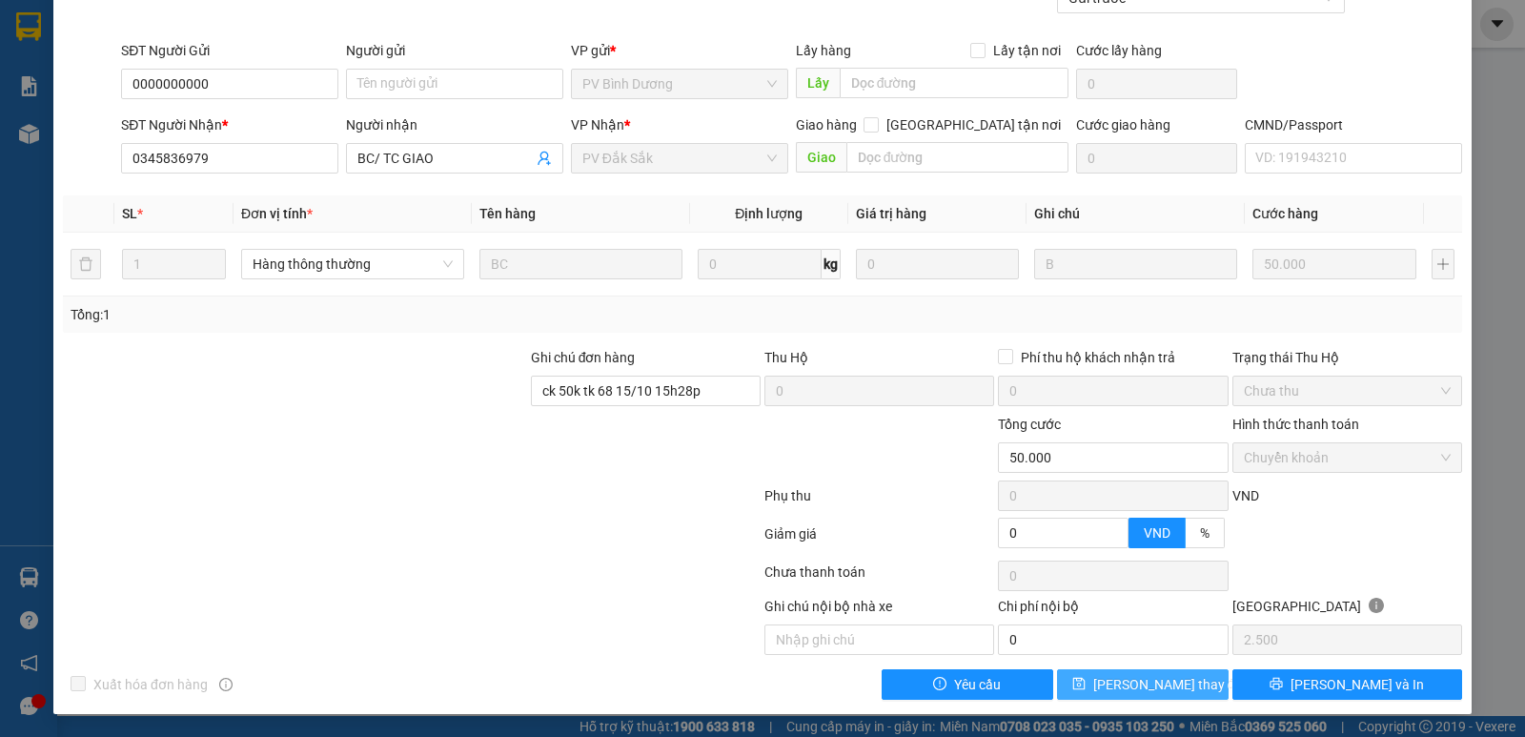
drag, startPoint x: 1171, startPoint y: 682, endPoint x: 1199, endPoint y: 673, distance: 30.1
click at [1171, 682] on span "[PERSON_NAME] thay đổi" at bounding box center [1169, 684] width 153 height 21
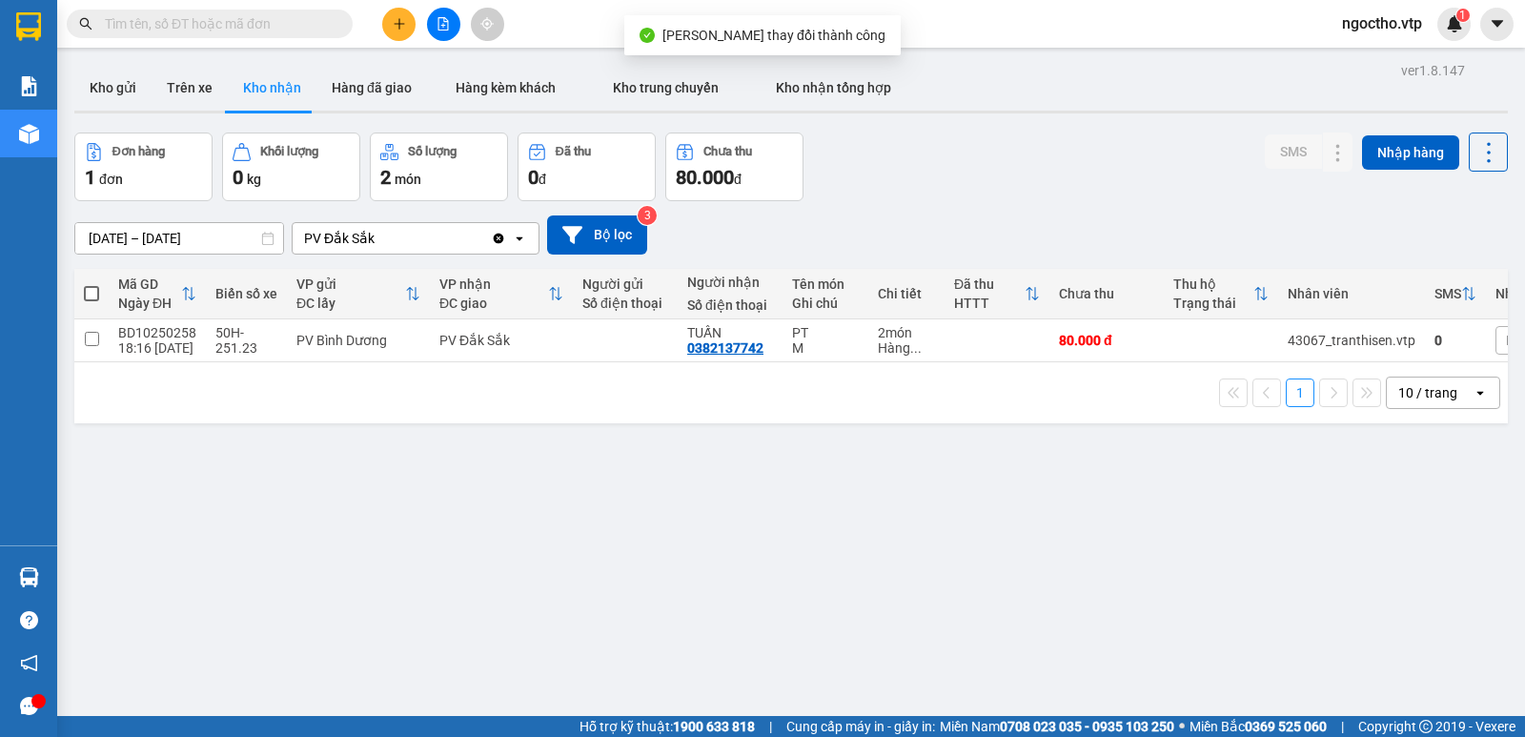
click at [855, 551] on div "ver 1.8.147 Kho gửi Trên xe Kho nhận Hàng đã giao Hàng kèm khách Kho trung chuy…" at bounding box center [791, 425] width 1449 height 737
click at [598, 581] on div "ver 1.8.147 Kho gửi Trên xe Kho nhận Hàng đã giao Hàng kèm khách Kho trung chuy…" at bounding box center [791, 425] width 1449 height 737
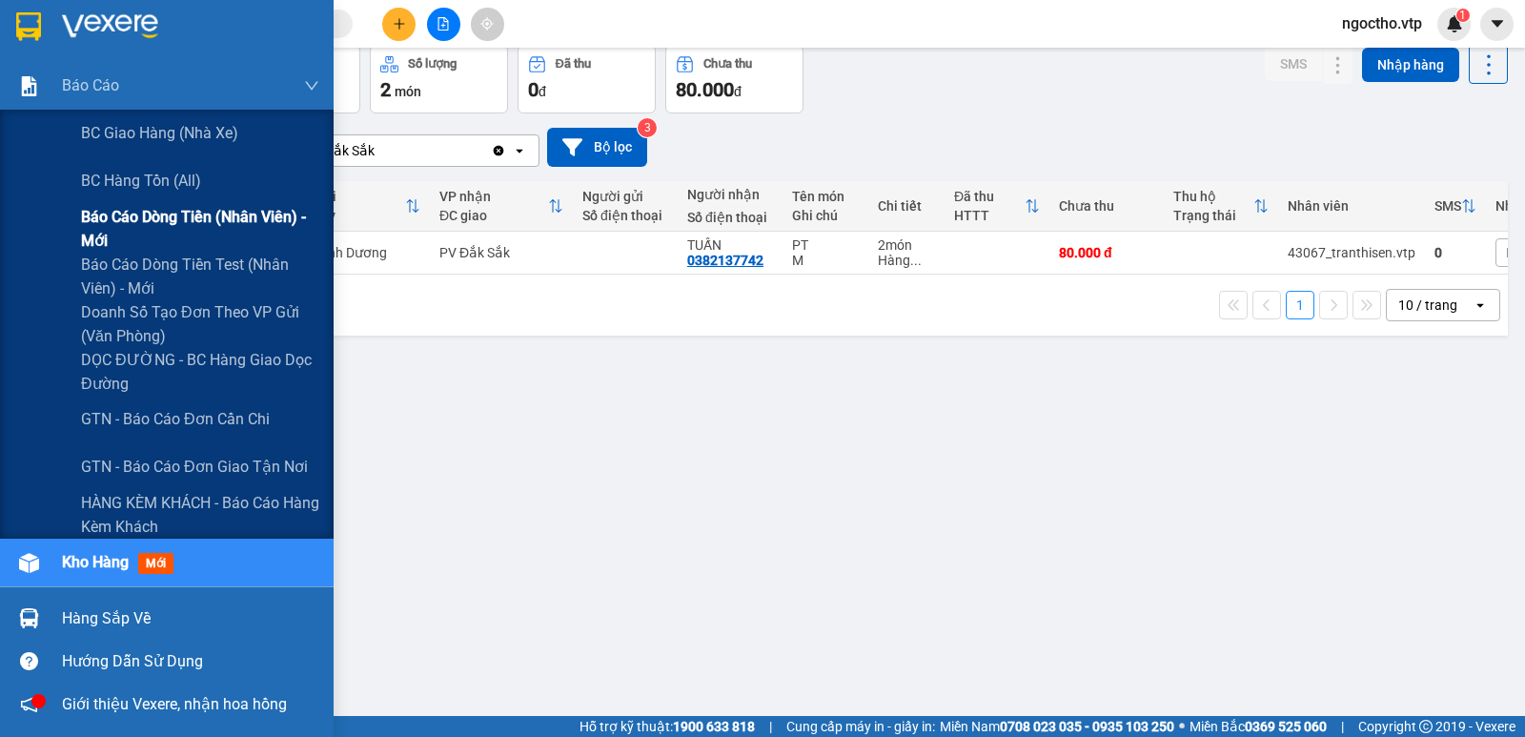
click at [151, 209] on span "Báo cáo dòng tiền (nhân viên) - mới" at bounding box center [200, 229] width 238 height 48
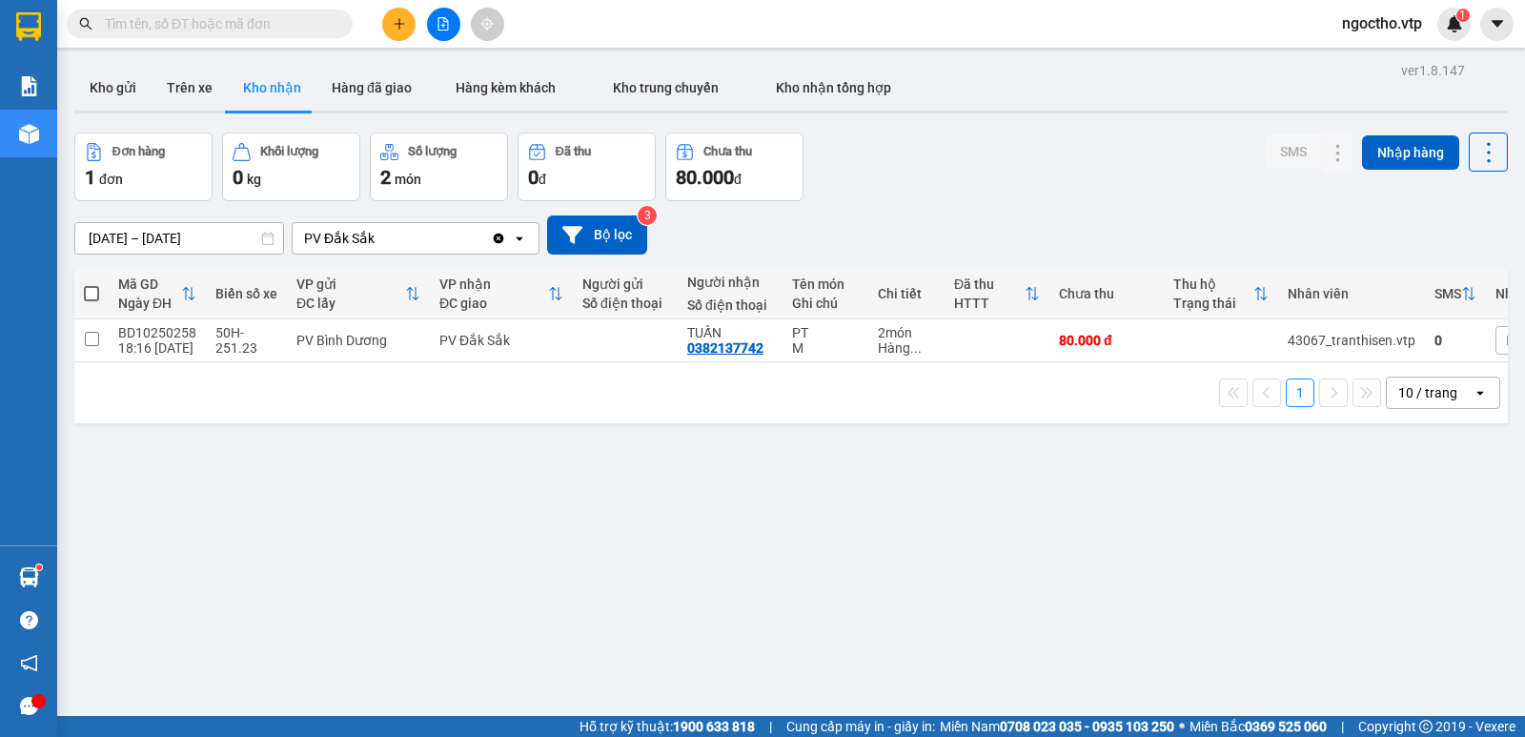
drag, startPoint x: 863, startPoint y: 627, endPoint x: 691, endPoint y: 497, distance: 215.6
click at [874, 609] on div "ver 1.8.147 Kho gửi Trên xe Kho nhận Hàng đã giao Hàng kèm khách Kho trung chuy…" at bounding box center [791, 425] width 1449 height 737
click at [114, 90] on button "Kho gửi" at bounding box center [112, 88] width 77 height 46
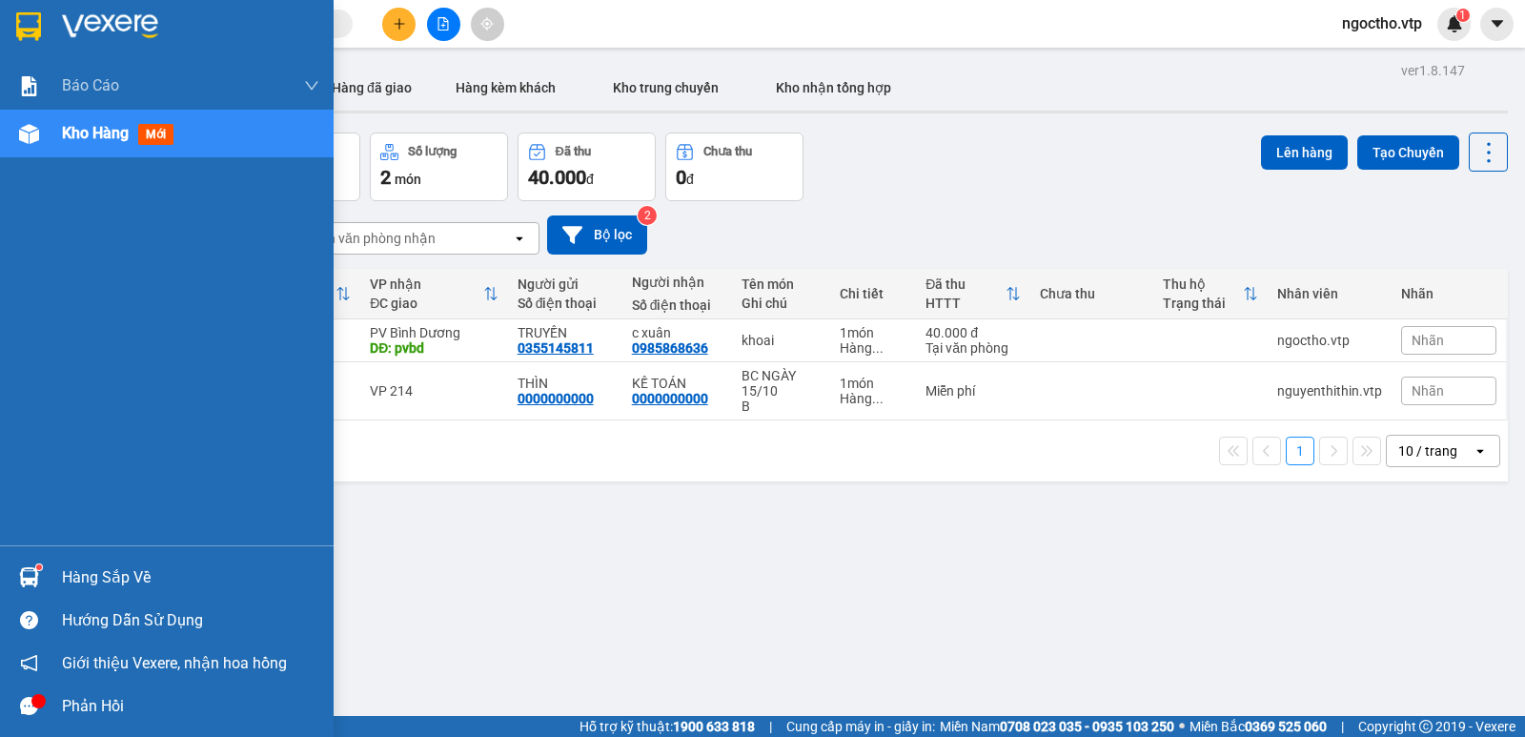
click at [41, 581] on div at bounding box center [28, 576] width 33 height 33
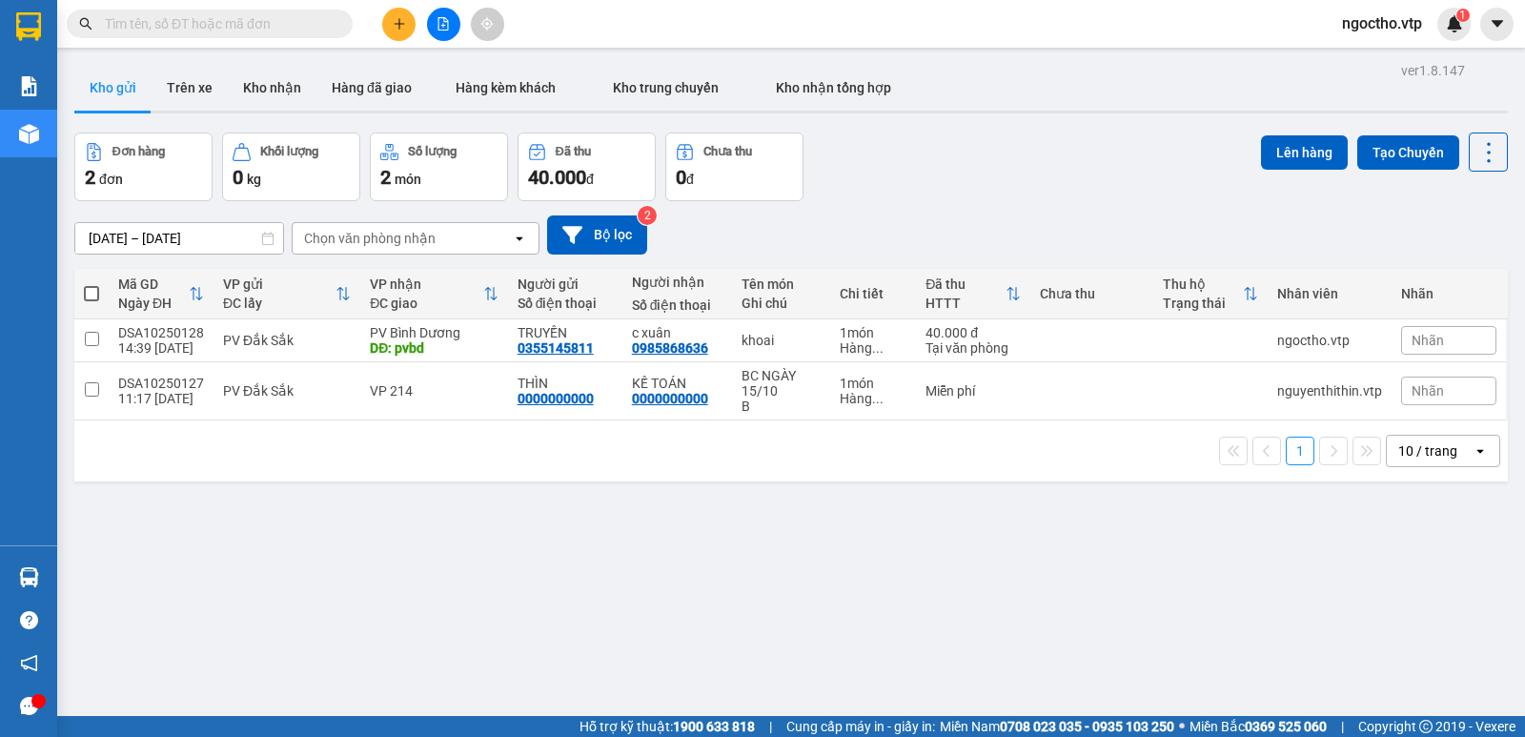
drag, startPoint x: 982, startPoint y: 608, endPoint x: 746, endPoint y: 248, distance: 430.4
click at [977, 588] on section "Kết quả tìm kiếm ( 0 ) Bộ lọc No Data ngoctho.vtp 1 Báo cáo BC giao hàng (nhà x…" at bounding box center [762, 368] width 1525 height 737
click at [284, 79] on button "Kho nhận" at bounding box center [272, 88] width 89 height 46
